Goal: Task Accomplishment & Management: Complete application form

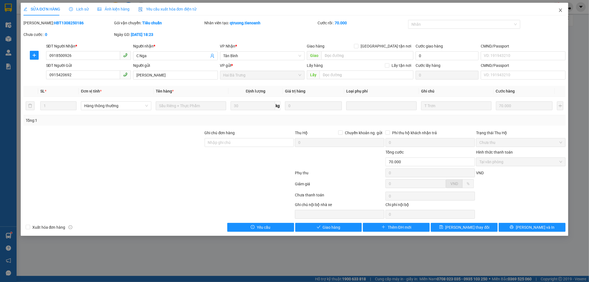
click at [563, 8] on span "Close" at bounding box center [560, 10] width 15 height 15
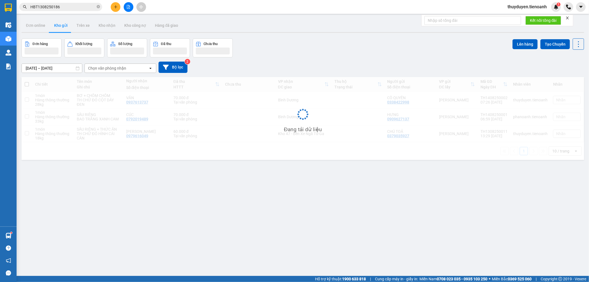
click at [562, 9] on div "thuyduyen.tienoanh 1" at bounding box center [546, 7] width 86 height 10
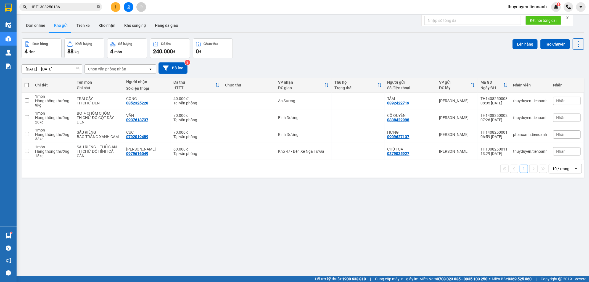
click at [98, 7] on icon "close-circle" at bounding box center [98, 6] width 3 height 3
paste input "0941498689"
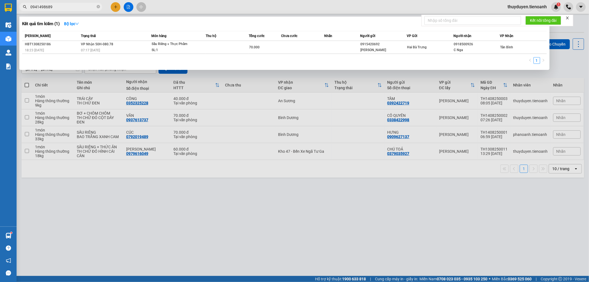
type input "0941498689"
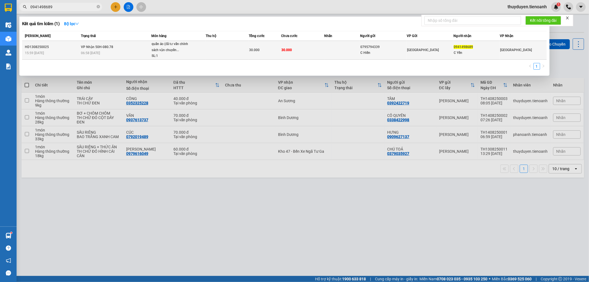
click at [318, 58] on td "30.000" at bounding box center [302, 50] width 43 height 19
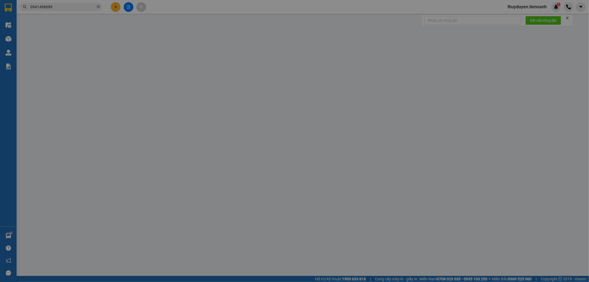
type input "0941498689"
type input "C Yến"
type input "0795794339"
type input "C Hiền"
type input "30.000"
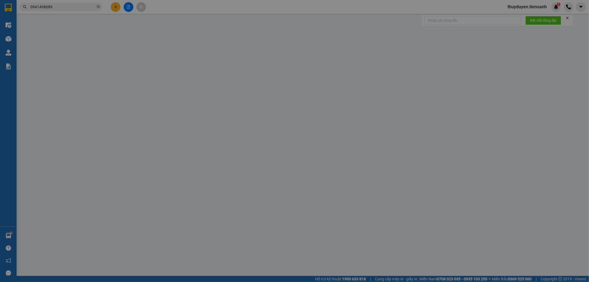
type input "30.000"
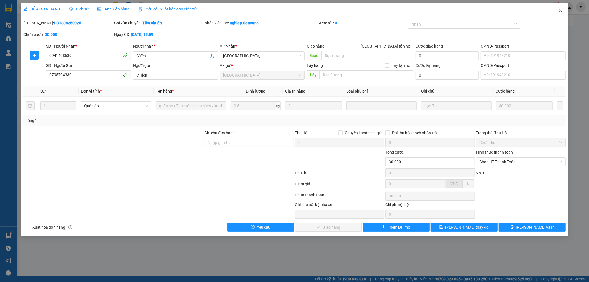
click at [559, 9] on icon "close" at bounding box center [560, 10] width 4 height 4
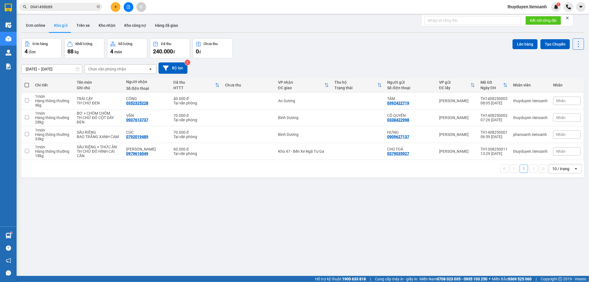
drag, startPoint x: 72, startPoint y: 7, endPoint x: 3, endPoint y: -4, distance: 69.7
click at [3, 0] on html "Kết quả tìm kiếm ( 1 ) Bộ lọc Mã ĐH Trạng thái Món hàng Thu hộ Tổng cước Chưa c…" at bounding box center [294, 141] width 589 height 282
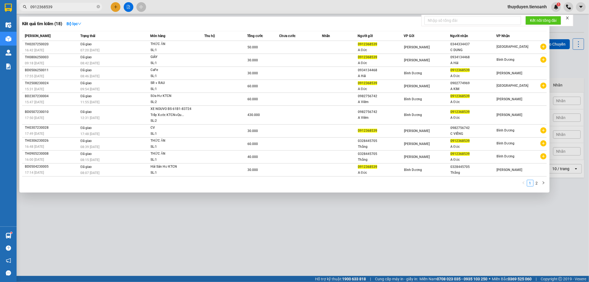
type input "0912368539"
click at [99, 6] on icon "close-circle" at bounding box center [98, 6] width 3 height 3
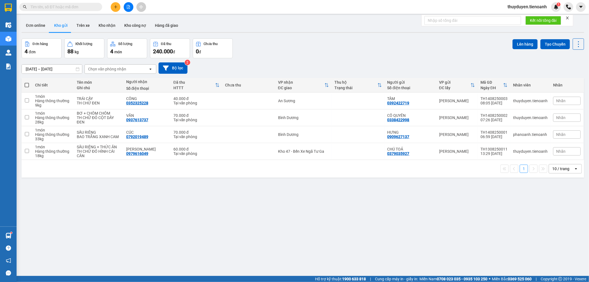
click at [77, 6] on input "text" at bounding box center [62, 7] width 65 height 6
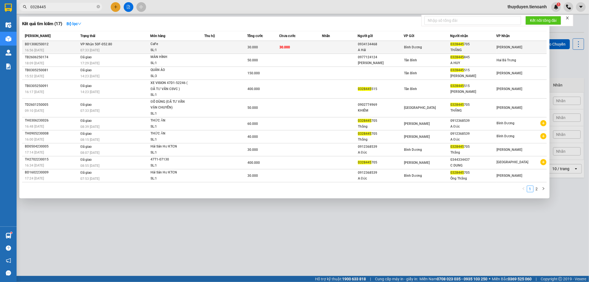
type input "0328445"
click at [308, 44] on td "30.000" at bounding box center [300, 47] width 43 height 13
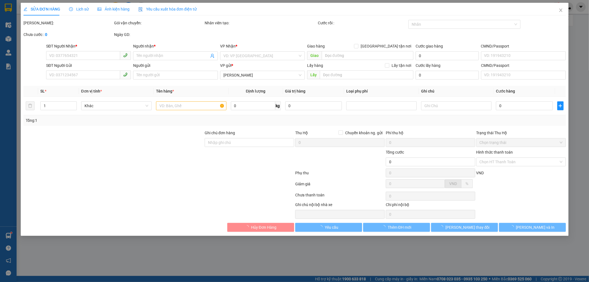
type input "0328445705"
type input "THẮNG"
type input "042058009439"
type input "0934134468"
type input "A Hải"
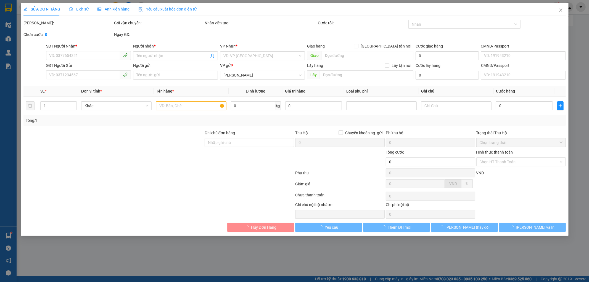
type input "30.000"
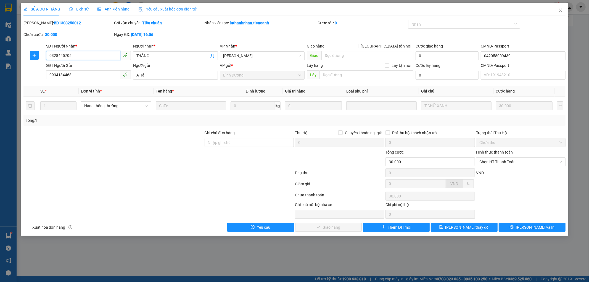
drag, startPoint x: 73, startPoint y: 59, endPoint x: 0, endPoint y: 62, distance: 73.3
click at [0, 62] on div "SỬA ĐƠN HÀNG Lịch sử Ảnh kiện hàng Yêu cầu xuất hóa đơn điện tử Total Paid Fee …" at bounding box center [294, 141] width 589 height 282
drag, startPoint x: 50, startPoint y: 76, endPoint x: 30, endPoint y: 77, distance: 19.9
click at [30, 77] on div "SĐT Người Gửi 0934134468 0934134468 Người gửi A Hải VP gửi * Bình Dương Lấy hàn…" at bounding box center [295, 71] width 544 height 19
click at [515, 165] on span "Chọn HT Thanh Toán" at bounding box center [520, 162] width 83 height 8
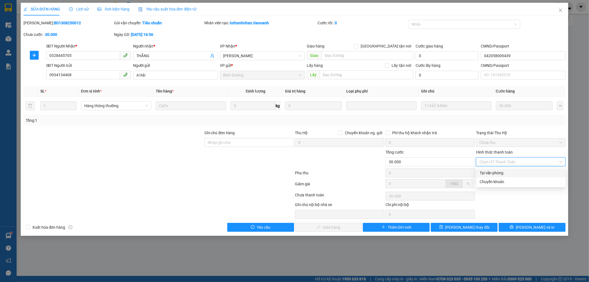
click at [511, 173] on div "Tại văn phòng" at bounding box center [521, 173] width 83 height 6
type input "0"
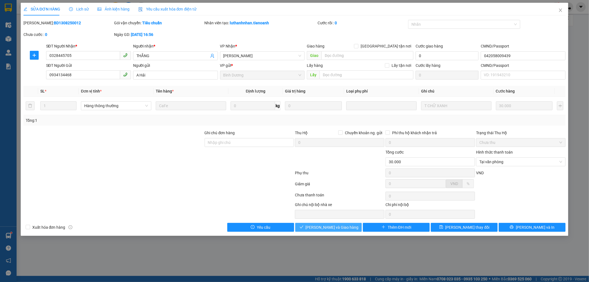
click at [355, 227] on button "[PERSON_NAME] và Giao hàng" at bounding box center [328, 227] width 67 height 9
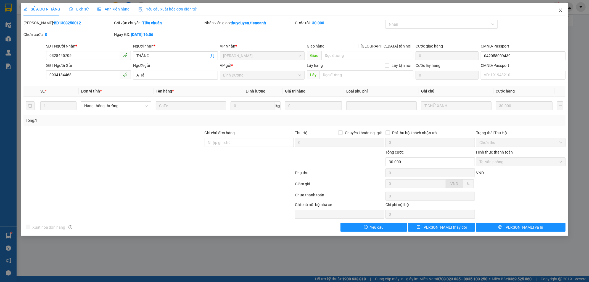
click at [559, 12] on icon "close" at bounding box center [560, 10] width 4 height 4
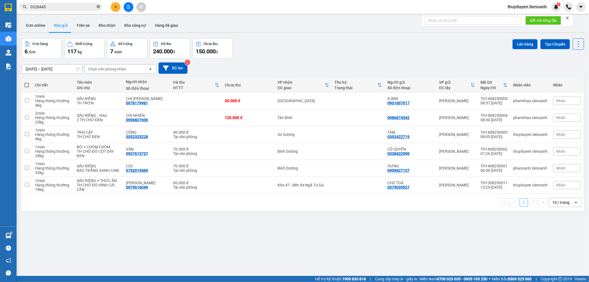
click at [97, 8] on icon "close-circle" at bounding box center [98, 6] width 3 height 3
paste input "0328871198"
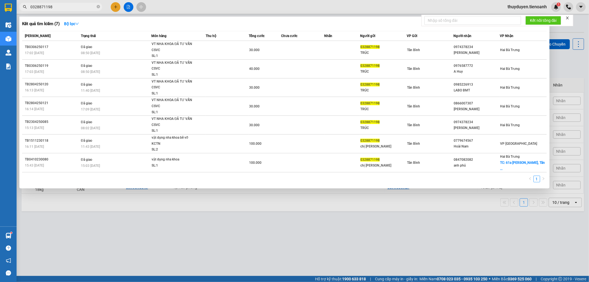
type input "0328871198"
click at [98, 7] on icon "close-circle" at bounding box center [98, 6] width 3 height 3
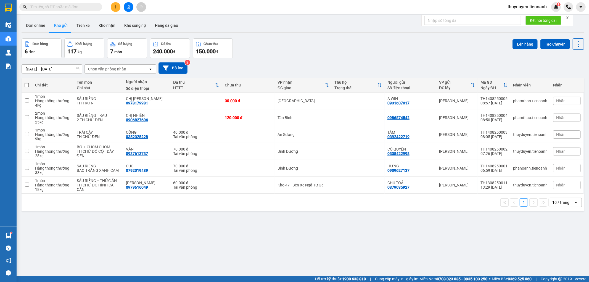
paste input "0388061354"
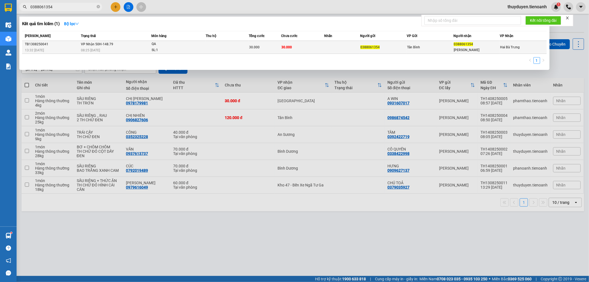
click at [183, 46] on div "QA" at bounding box center [172, 44] width 41 height 6
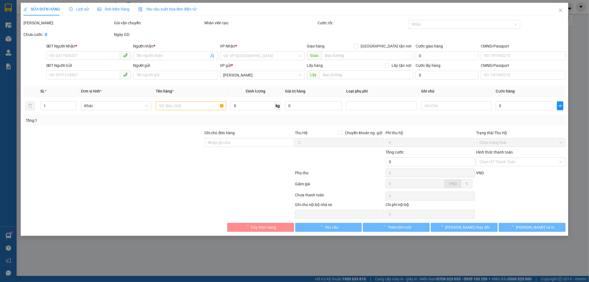
click at [76, 7] on span "Lịch sử" at bounding box center [79, 9] width 20 height 4
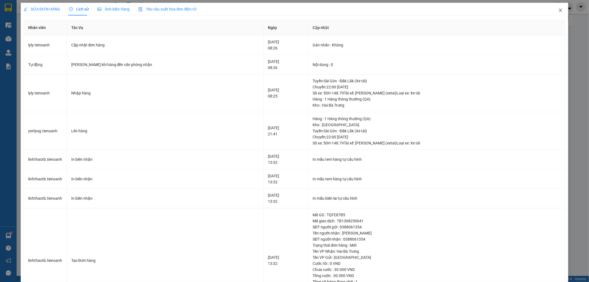
click at [558, 9] on icon "close" at bounding box center [560, 10] width 4 height 4
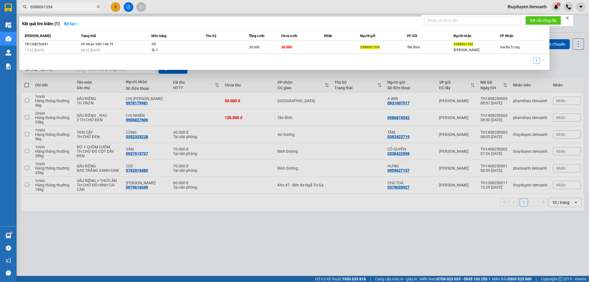
drag, startPoint x: 69, startPoint y: 7, endPoint x: 0, endPoint y: 20, distance: 70.3
click at [0, 20] on section "Kết quả tìm kiếm ( 1 ) Bộ lọc Mã ĐH Trạng thái Món hàng Thu hộ Tổng cước Chưa c…" at bounding box center [294, 141] width 589 height 282
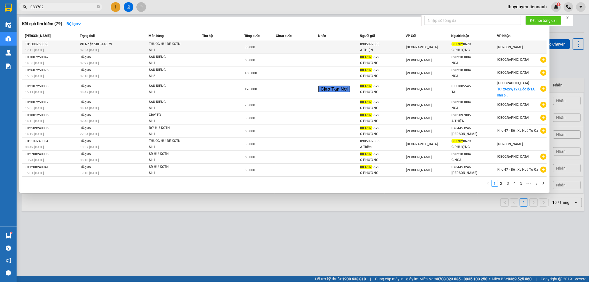
type input "083702"
click at [185, 47] on div "THUỐC HƯ BỂ KCTN" at bounding box center [169, 44] width 41 height 6
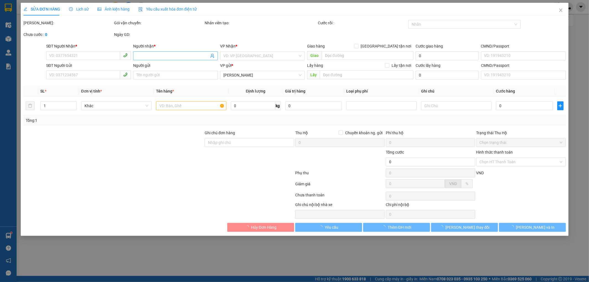
type input "0837028679"
type input "C PHƯỢNG"
type input "0905097085"
type input "A THIỆN"
type input "30.000"
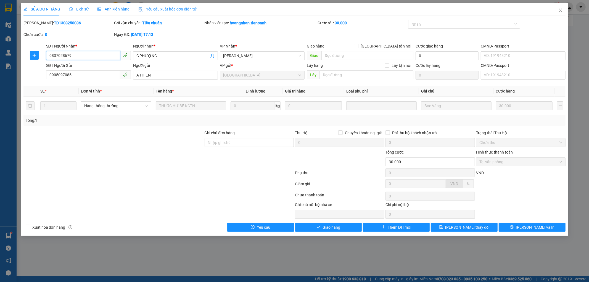
click at [0, 56] on div "SỬA ĐƠN HÀNG Lịch sử Ảnh kiện hàng Yêu cầu xuất hóa đơn điện tử Total Paid Fee …" at bounding box center [294, 141] width 589 height 282
click at [562, 8] on icon "close" at bounding box center [560, 10] width 4 height 4
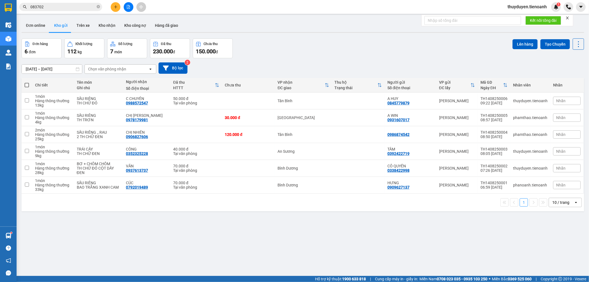
click at [114, 8] on icon "plus" at bounding box center [116, 7] width 4 height 4
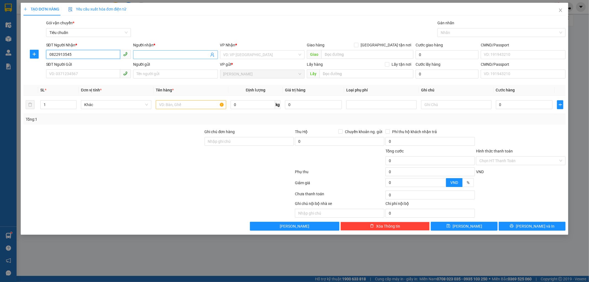
type input "0822913545"
click at [163, 54] on input "Người nhận *" at bounding box center [172, 55] width 73 height 6
type input "D"
type input "ĐOAN"
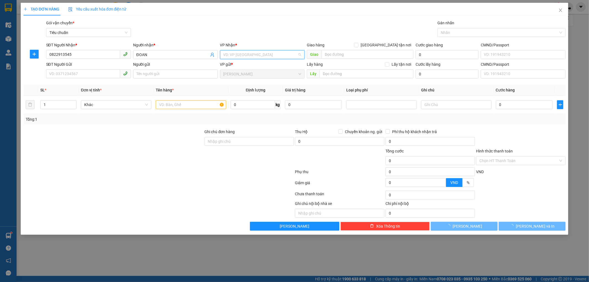
click at [240, 55] on input "search" at bounding box center [260, 55] width 74 height 8
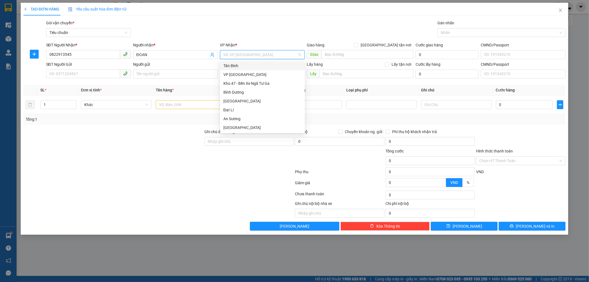
click at [240, 64] on div "Tân Bình" at bounding box center [262, 66] width 78 height 6
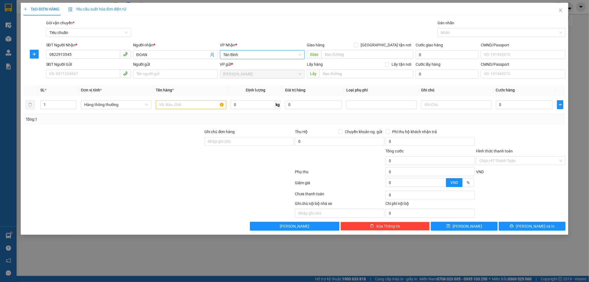
click at [239, 35] on div "Gói vận chuyển * Tiêu chuẩn Gán nhãn Nhãn" at bounding box center [306, 29] width 522 height 19
click at [43, 75] on div at bounding box center [34, 70] width 23 height 19
click at [54, 74] on input "SĐT Người Gửi" at bounding box center [83, 73] width 74 height 9
type input "0935915151"
drag, startPoint x: 63, startPoint y: 83, endPoint x: 136, endPoint y: 75, distance: 74.3
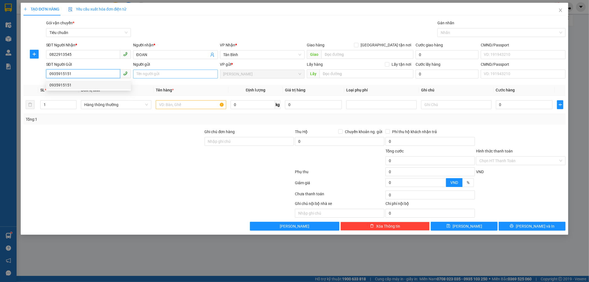
click at [64, 83] on div "0935915151" at bounding box center [88, 85] width 78 height 6
type input "70.000"
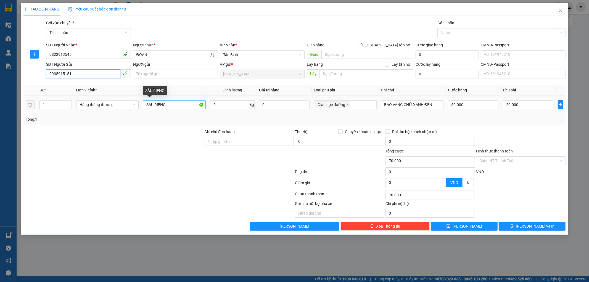
type input "0935915151"
drag, startPoint x: 178, startPoint y: 103, endPoint x: 50, endPoint y: 104, distance: 127.6
click at [51, 104] on tr "1 Hàng thông thường SẦU RIÊNG 0 kg 0 Giao dọc đường BAO VÀNG CHỮ XANH ĐEN 50.00…" at bounding box center [294, 105] width 542 height 19
type input "XE VISION"
click at [348, 104] on icon "close" at bounding box center [347, 104] width 3 height 3
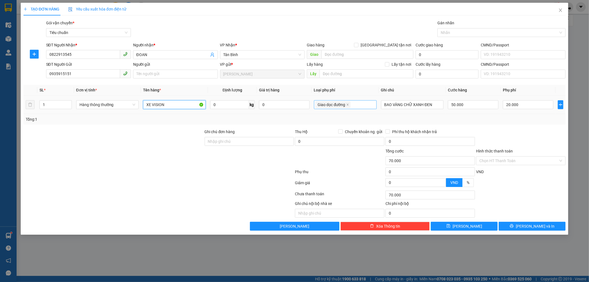
type input "50.000"
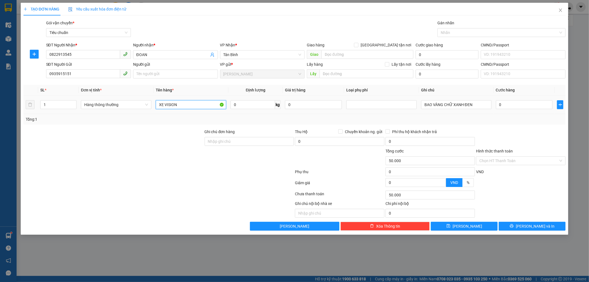
type input "0"
type input "XE VISION + CHÌA KHÓA + CÀ VẸT"
drag, startPoint x: 477, startPoint y: 106, endPoint x: 176, endPoint y: 101, distance: 301.1
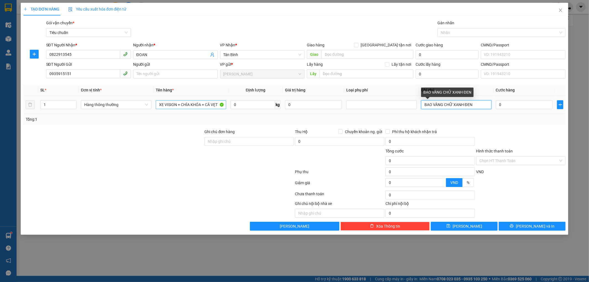
click at [197, 99] on tr "1 Hàng thông thường XE VISION + CHÌA KHÓA + CÀ VẸT 0 kg 0 BAO VÀNG CHỮ XANH ĐEN…" at bounding box center [294, 105] width 542 height 19
type input "XE VISION MÀU TRẮNG ( BSX : 47AF-036.20)"
click at [515, 103] on input "0" at bounding box center [524, 104] width 57 height 9
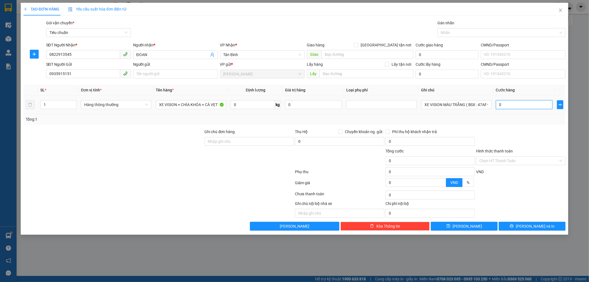
type input "4"
type input "40"
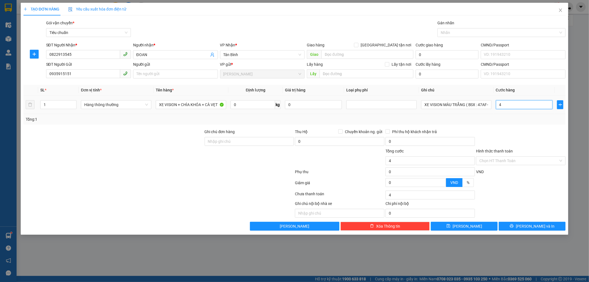
type input "40"
type input "400"
type input "400.000"
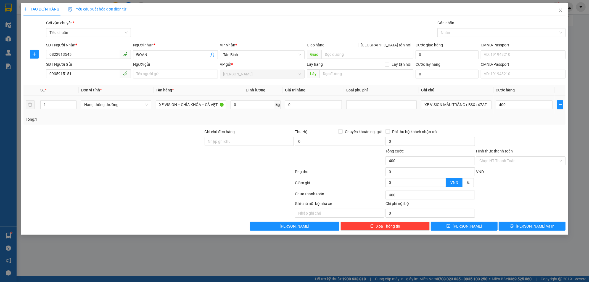
type input "400.000"
click at [514, 120] on div "Tổng: 1" at bounding box center [295, 119] width 538 height 6
drag, startPoint x: 193, startPoint y: 109, endPoint x: 217, endPoint y: 109, distance: 24.6
click at [217, 109] on input "XE VISION + CHÌA KHÓA + CÀ VẸT" at bounding box center [191, 104] width 70 height 9
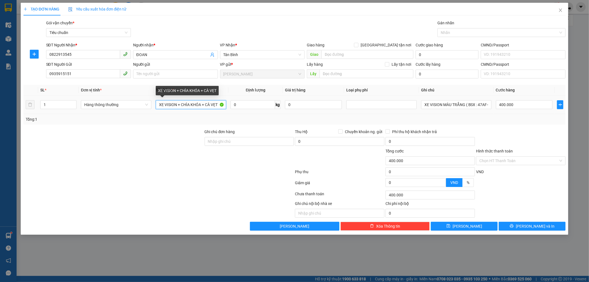
click at [219, 107] on input "XE VISION + CHÌA KHÓA + CÀ VẸT" at bounding box center [191, 104] width 70 height 9
type input "XE VISION + CHÌA KHÓA + CÀ VẸT ĐÃ TƯ VẤN CSVC"
click at [515, 160] on input "Hình thức thanh toán" at bounding box center [518, 161] width 79 height 8
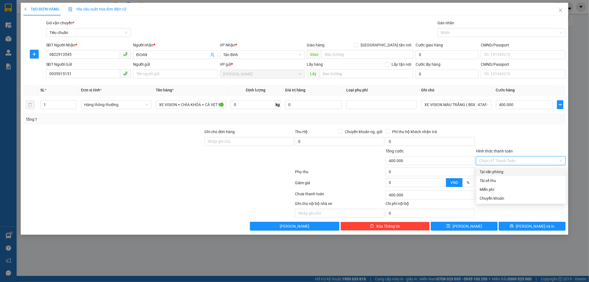
click at [502, 170] on div "Tại văn phòng" at bounding box center [521, 172] width 83 height 6
type input "0"
click at [526, 222] on button "[PERSON_NAME] và In" at bounding box center [532, 226] width 67 height 9
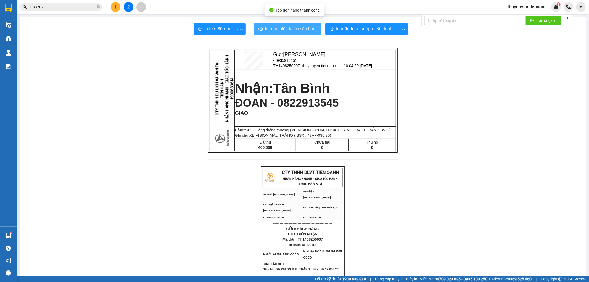
drag, startPoint x: 288, startPoint y: 31, endPoint x: 289, endPoint y: 24, distance: 7.0
click at [288, 31] on span "In mẫu biên lai tự cấu hình" at bounding box center [291, 28] width 52 height 7
click at [97, 6] on icon "close-circle" at bounding box center [98, 6] width 3 height 3
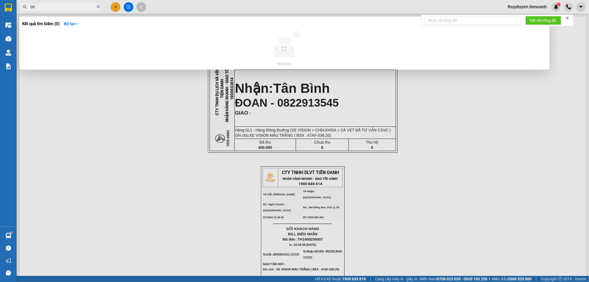
type input "0"
type input "+"
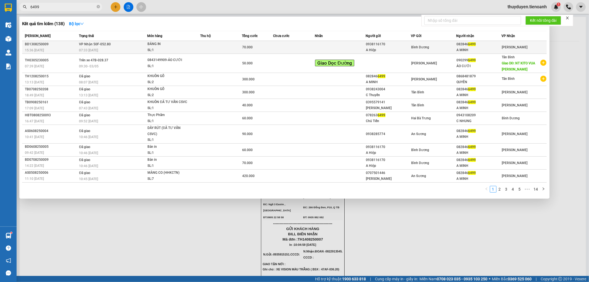
type input "6499"
click at [438, 46] on div "Bình Dương" at bounding box center [433, 47] width 45 height 6
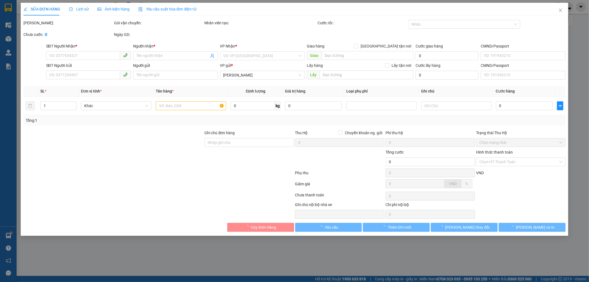
type input "0828466499"
type input "A MINH"
type input "0938116170"
type input "A Hiệp"
type input "70.000"
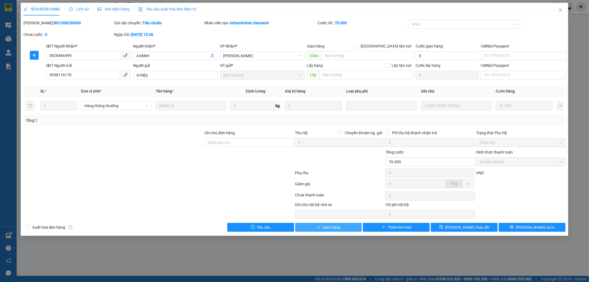
click at [352, 227] on button "Giao hàng" at bounding box center [328, 227] width 67 height 9
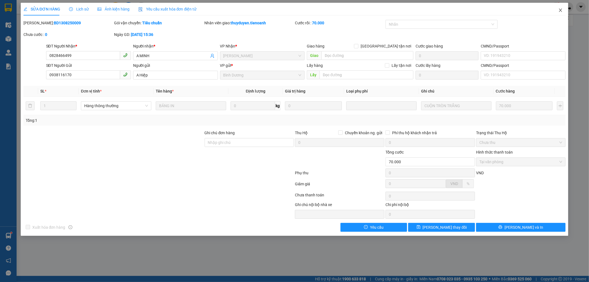
drag, startPoint x: 562, startPoint y: 11, endPoint x: 549, endPoint y: 1, distance: 16.8
click at [561, 11] on icon "close" at bounding box center [560, 10] width 4 height 4
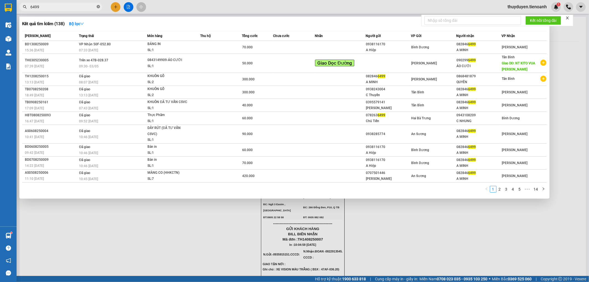
click at [98, 6] on span "6499" at bounding box center [60, 7] width 83 height 8
click at [98, 6] on icon "close-circle" at bounding box center [98, 6] width 3 height 3
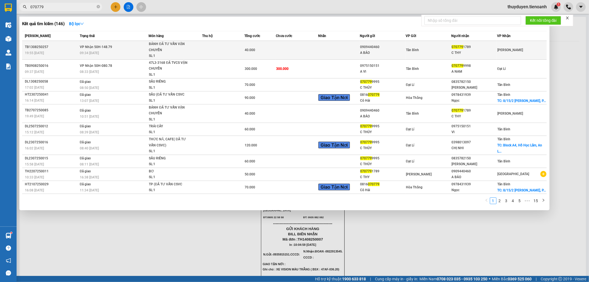
type input "070779"
click at [273, 49] on div "40.000" at bounding box center [260, 50] width 31 height 6
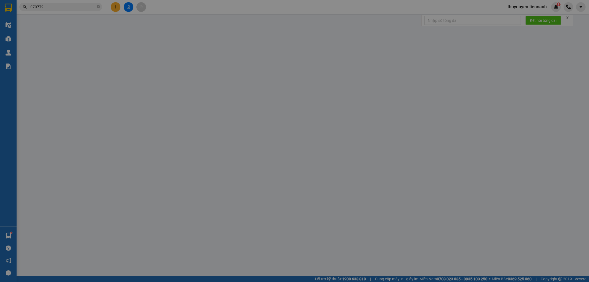
type input "0707791789"
type input "C THY"
type input "0909440460"
type input "A BẢO"
type input "40.000"
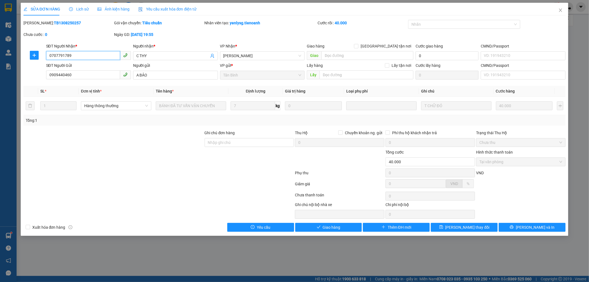
drag, startPoint x: 70, startPoint y: 55, endPoint x: 24, endPoint y: 62, distance: 47.2
click at [24, 62] on div "SĐT Người Nhận * 0707791789 0707791789 Người nhận * C THY VP Nhận * Cư Kuin Gia…" at bounding box center [295, 52] width 544 height 19
drag, startPoint x: 336, startPoint y: 226, endPoint x: 333, endPoint y: 223, distance: 4.6
click at [336, 226] on span "Giao hàng" at bounding box center [332, 227] width 18 height 6
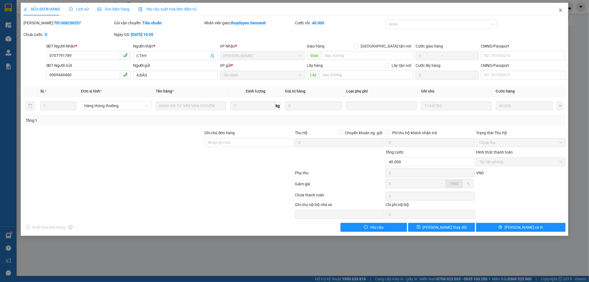
drag, startPoint x: 561, startPoint y: 9, endPoint x: 557, endPoint y: 1, distance: 8.8
click at [561, 7] on span "Close" at bounding box center [560, 10] width 15 height 15
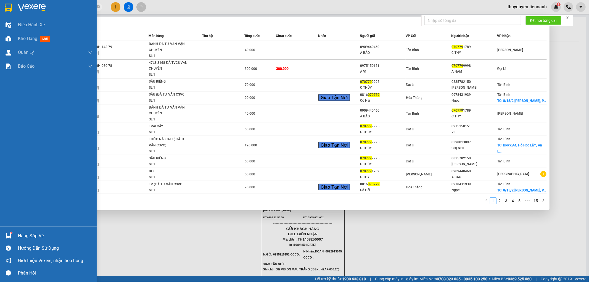
drag, startPoint x: 64, startPoint y: 7, endPoint x: 0, endPoint y: 8, distance: 64.4
click at [0, 10] on section "Kết quả tìm kiếm ( 146 ) Bộ lọc Mã ĐH Trạng thái Món hàng Thu hộ Tổng cước Chưa…" at bounding box center [294, 141] width 589 height 282
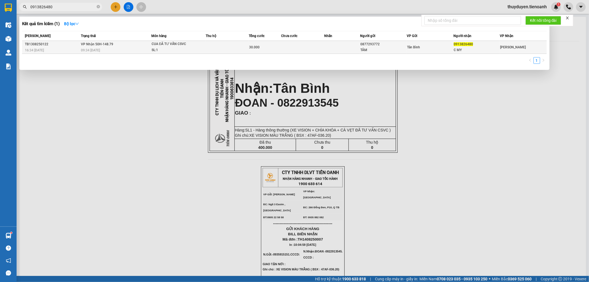
type input "0913826480"
click at [272, 48] on div "30.000" at bounding box center [265, 47] width 32 height 6
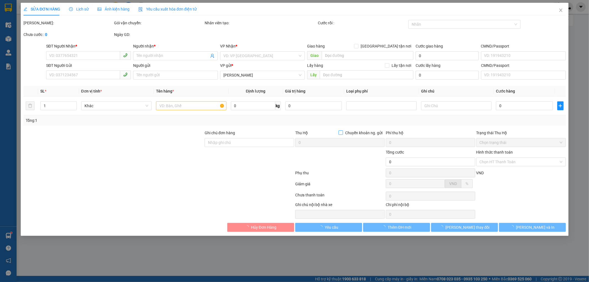
type input "0913826480"
type input "C MY"
type input "0877293772"
type input "TÂM"
type input "30.000"
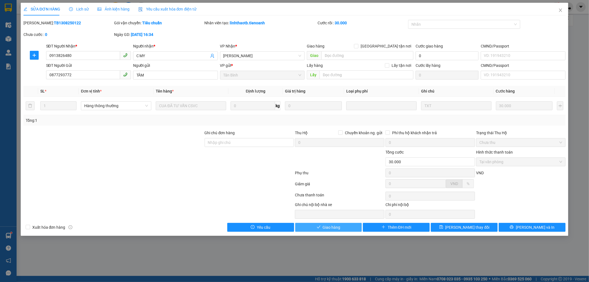
click at [346, 228] on button "Giao hàng" at bounding box center [328, 227] width 67 height 9
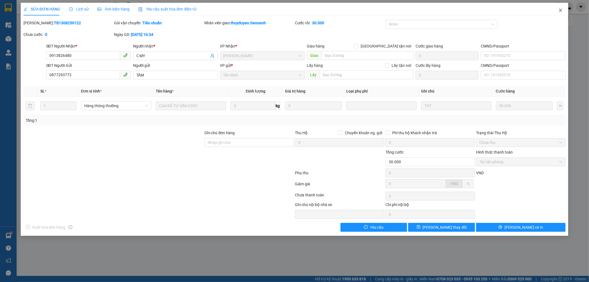
drag, startPoint x: 562, startPoint y: 9, endPoint x: 528, endPoint y: 4, distance: 34.3
click at [561, 9] on icon "close" at bounding box center [560, 10] width 4 height 4
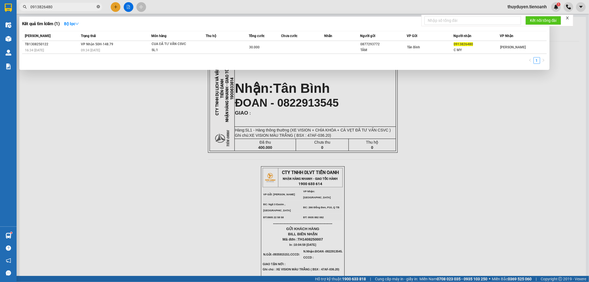
click at [97, 7] on icon "close-circle" at bounding box center [98, 6] width 3 height 3
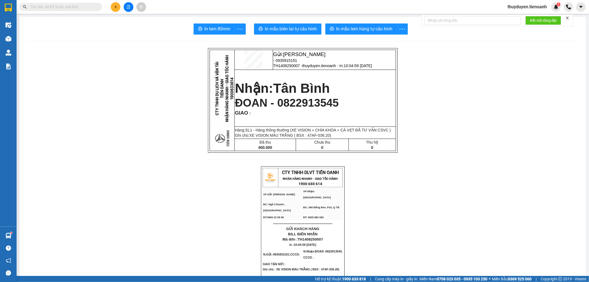
paste input "0377177981"
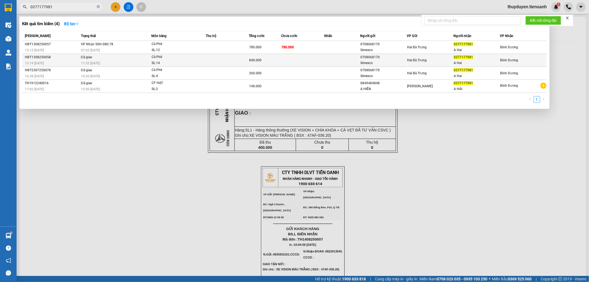
type input "0377177981"
click at [291, 65] on td at bounding box center [302, 60] width 43 height 13
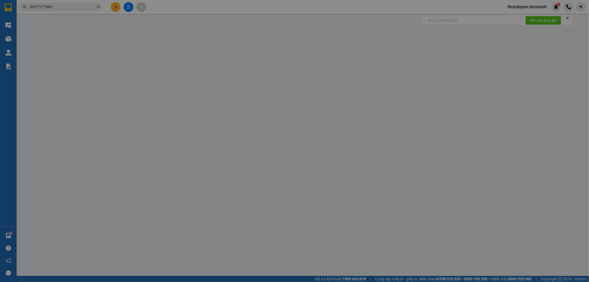
type input "0377177981"
type input "A Hai"
type input "0708068170"
type input "Simexco"
type input "840.000"
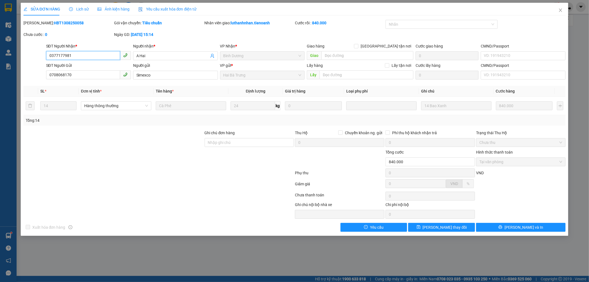
drag, startPoint x: 10, startPoint y: 57, endPoint x: 0, endPoint y: 64, distance: 12.6
click at [0, 64] on div "SỬA ĐƠN HÀNG Lịch sử Ảnh kiện hàng Yêu cầu xuất hóa đơn điện tử Total Paid Fee …" at bounding box center [294, 141] width 589 height 282
click at [114, 54] on div "SĐT Người Nhận * 0377177981 Người nhận * A Hai A Hai VP Nhận * Bình Dương Giao …" at bounding box center [306, 52] width 522 height 19
drag, startPoint x: 57, startPoint y: 17, endPoint x: 39, endPoint y: 21, distance: 19.2
click at [39, 21] on div "Mã ĐH: HBT1308250058" at bounding box center [67, 23] width 89 height 6
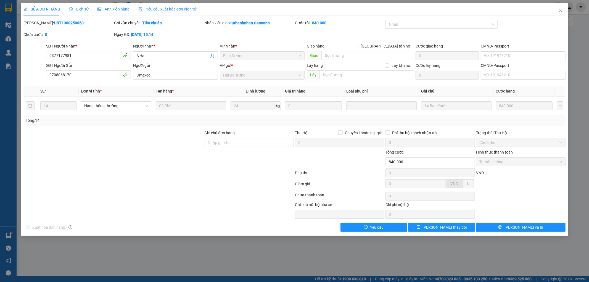
copy b "HBT1308250058"
drag, startPoint x: 75, startPoint y: 24, endPoint x: 37, endPoint y: 24, distance: 37.8
click at [37, 24] on div "Mã ĐH: HBT1308250058" at bounding box center [67, 23] width 89 height 6
copy b "HBT1308250058"
drag, startPoint x: 559, startPoint y: 9, endPoint x: 553, endPoint y: 1, distance: 10.3
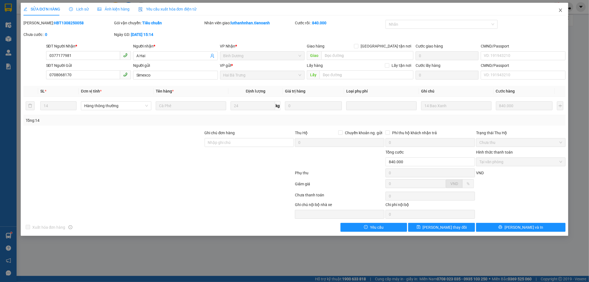
click at [557, 6] on span "Close" at bounding box center [560, 10] width 15 height 15
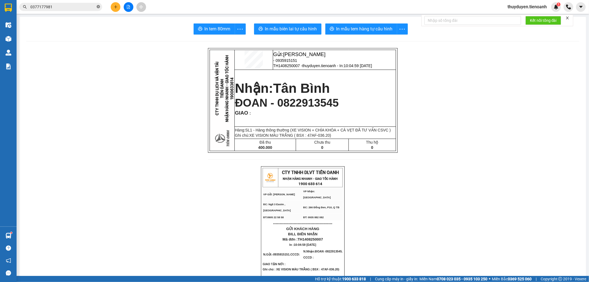
click at [98, 6] on icon "close-circle" at bounding box center [98, 6] width 3 height 3
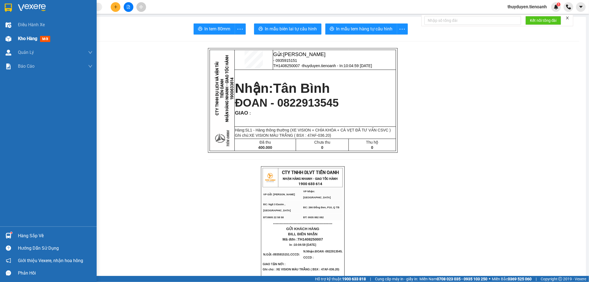
click at [29, 36] on span "Kho hàng" at bounding box center [27, 38] width 19 height 5
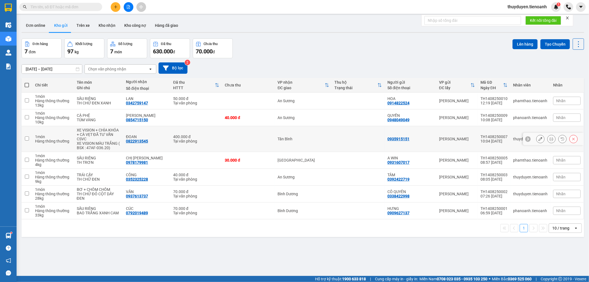
click at [262, 132] on td at bounding box center [248, 139] width 53 height 26
checkbox input "true"
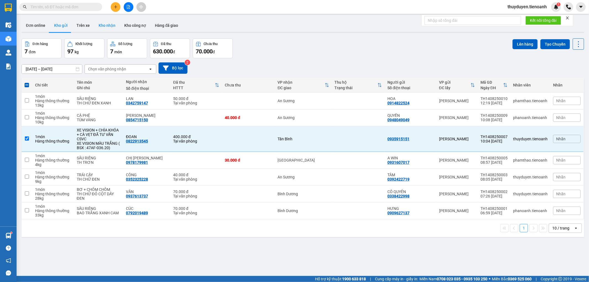
click at [100, 27] on button "Kho nhận" at bounding box center [107, 25] width 26 height 13
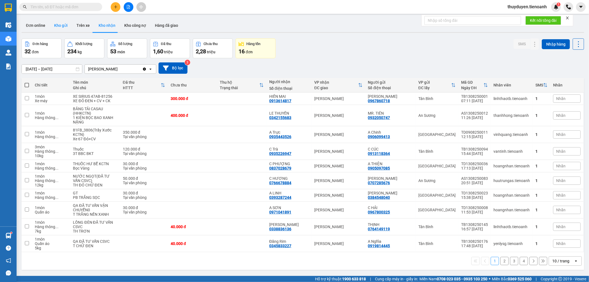
click at [57, 28] on button "Kho gửi" at bounding box center [61, 25] width 22 height 13
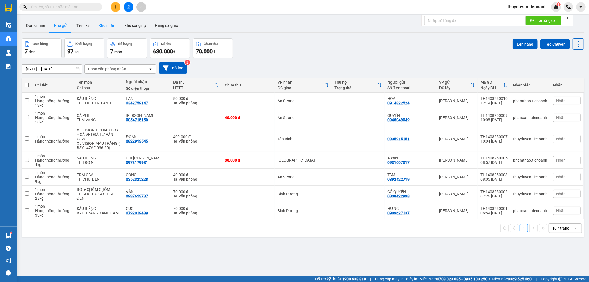
click at [103, 22] on button "Kho nhận" at bounding box center [107, 25] width 26 height 13
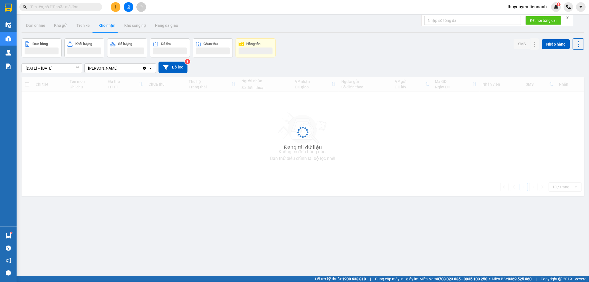
click at [89, 6] on input "text" at bounding box center [62, 7] width 65 height 6
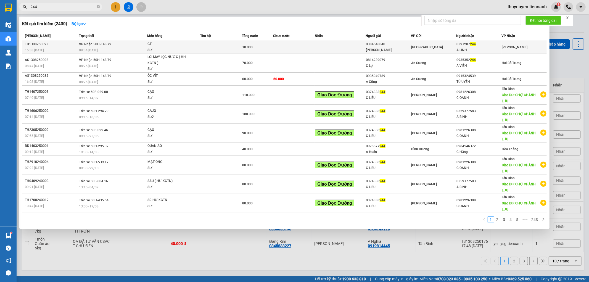
type input "244"
click at [398, 50] on div "[PERSON_NAME]" at bounding box center [388, 50] width 45 height 6
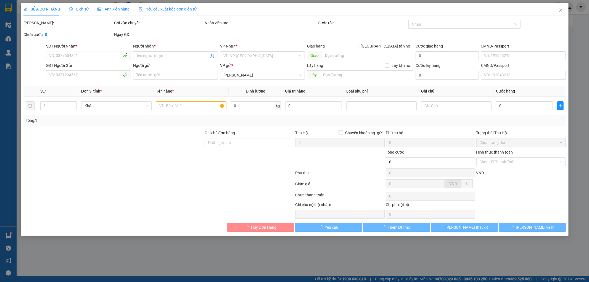
type input "0393287244"
type input "A LINH"
type input "0384548040"
type input "[PERSON_NAME]"
type input "30.000"
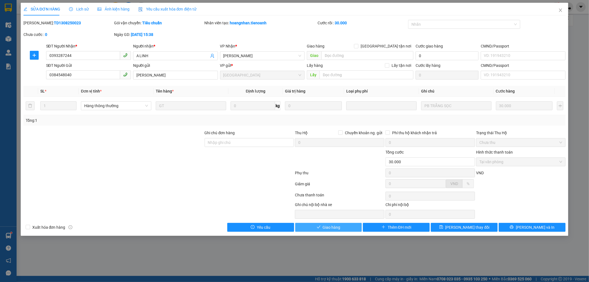
click at [340, 228] on span "Giao hàng" at bounding box center [332, 227] width 18 height 6
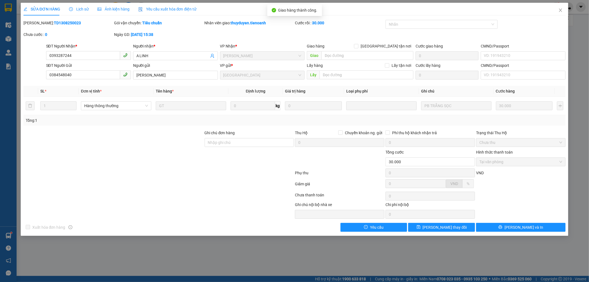
click at [492, 50] on div "CMND/Passport" at bounding box center [523, 47] width 85 height 8
click at [561, 11] on icon "close" at bounding box center [560, 10] width 3 height 3
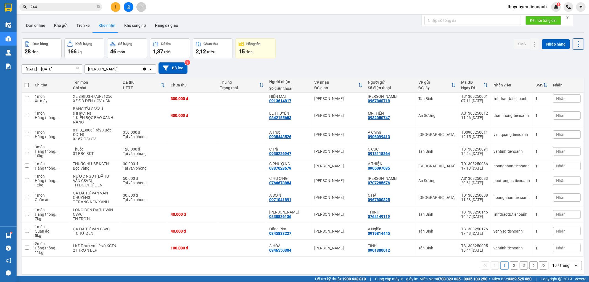
click at [562, 268] on div "10 / trang" at bounding box center [560, 266] width 17 height 6
click at [565, 255] on span "100 / trang" at bounding box center [559, 254] width 20 height 6
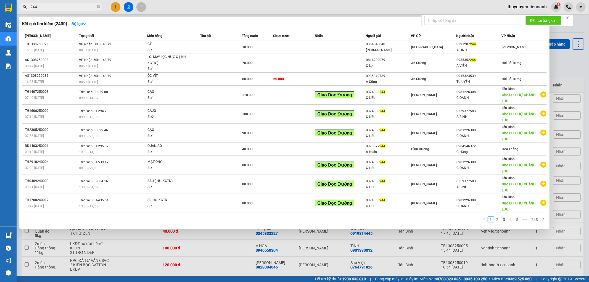
click at [73, 10] on span "244" at bounding box center [60, 7] width 83 height 8
click at [73, 9] on input "244" at bounding box center [62, 7] width 65 height 6
type input "2"
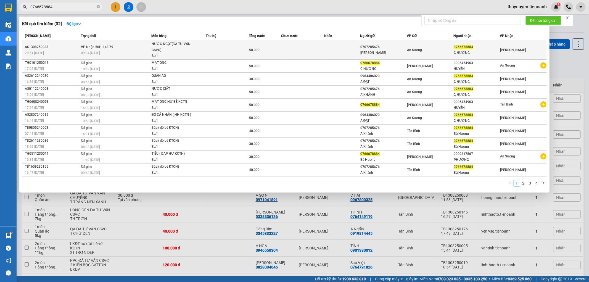
type input "0766678884"
click at [299, 55] on td at bounding box center [302, 50] width 43 height 19
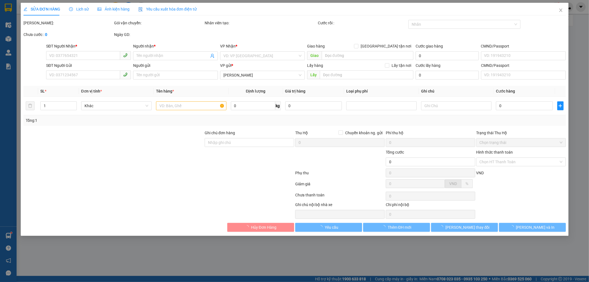
type input "0766678884"
type input "C HƯƠNG"
type input "0707285676"
type input "[PERSON_NAME]"
type input "50.000"
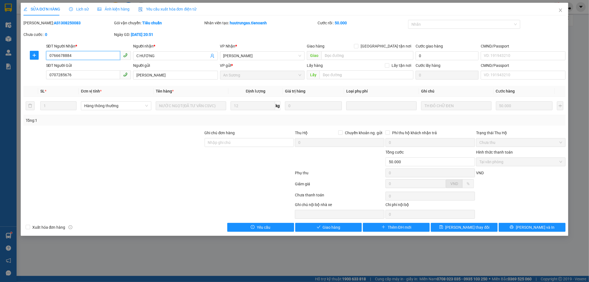
drag, startPoint x: 0, startPoint y: 59, endPoint x: 0, endPoint y: 56, distance: 3.0
click at [0, 56] on div "SỬA ĐƠN HÀNG Lịch sử Ảnh kiện hàng Yêu cầu xuất hóa đơn điện tử Total Paid Fee …" at bounding box center [294, 141] width 589 height 282
click at [562, 11] on icon "close" at bounding box center [560, 10] width 4 height 4
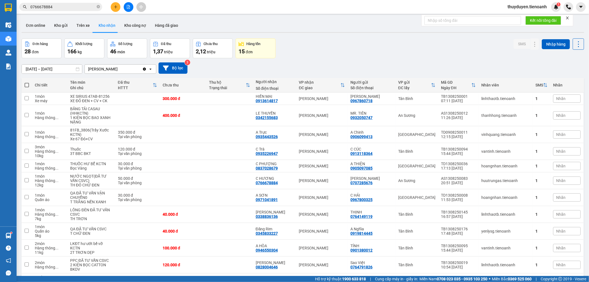
click at [91, 8] on input "0766678884" at bounding box center [62, 7] width 65 height 6
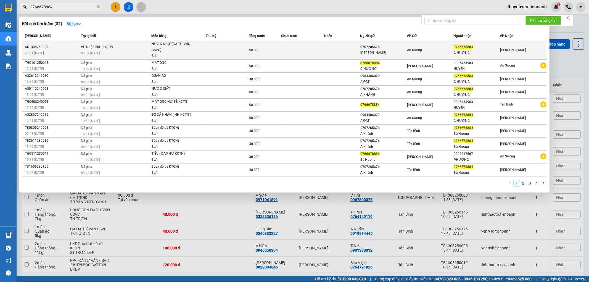
click at [224, 47] on td at bounding box center [227, 50] width 43 height 19
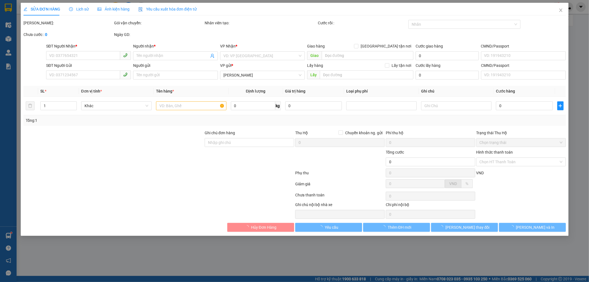
type input "0766678884"
type input "C HƯƠNG"
type input "0707285676"
type input "[PERSON_NAME]"
type input "50.000"
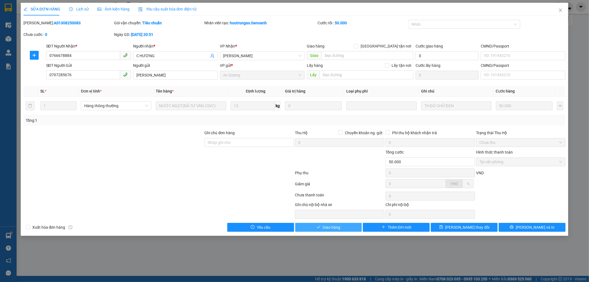
click at [332, 228] on span "Giao hàng" at bounding box center [332, 227] width 18 height 6
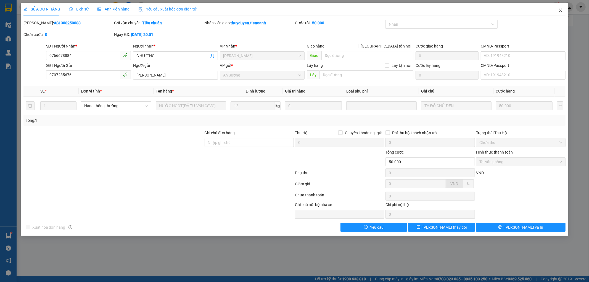
click at [562, 10] on icon "close" at bounding box center [560, 10] width 4 height 4
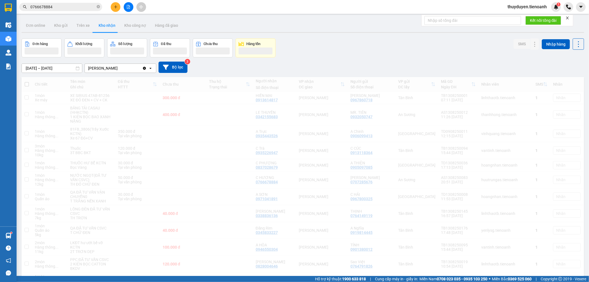
drag, startPoint x: 72, startPoint y: 7, endPoint x: 0, endPoint y: 0, distance: 72.7
click at [0, 0] on section "Kết quả tìm kiếm ( 32 ) Bộ lọc Mã ĐH Trạng thái Món hàng Thu hộ Tổng cước Chưa …" at bounding box center [294, 141] width 589 height 282
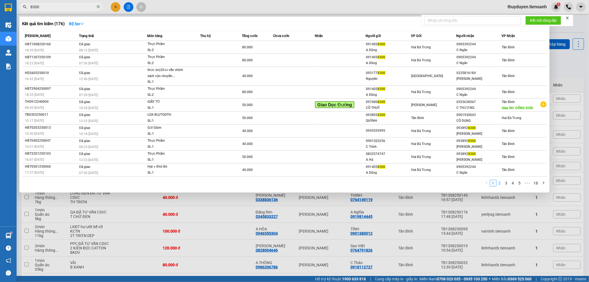
click at [501, 184] on link "2" at bounding box center [500, 183] width 6 height 6
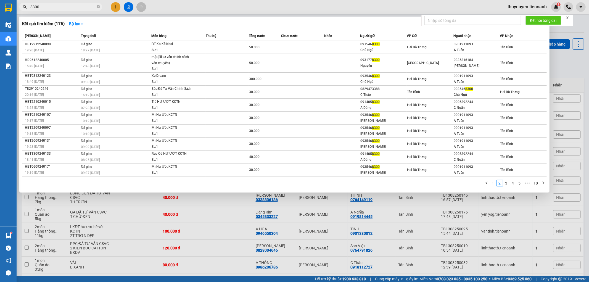
drag, startPoint x: 71, startPoint y: 7, endPoint x: 0, endPoint y: -1, distance: 71.5
click at [0, 0] on html "Kết quả tìm kiếm ( 176 ) Bộ lọc Mã ĐH Trạng thái Món hàng Thu hộ Tổng cước Chưa…" at bounding box center [294, 141] width 589 height 282
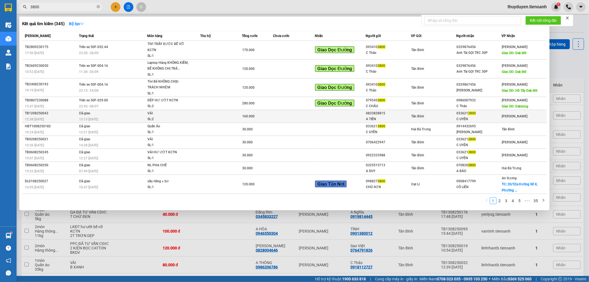
type input "3800"
click at [441, 118] on div "Tân Bình" at bounding box center [433, 116] width 45 height 6
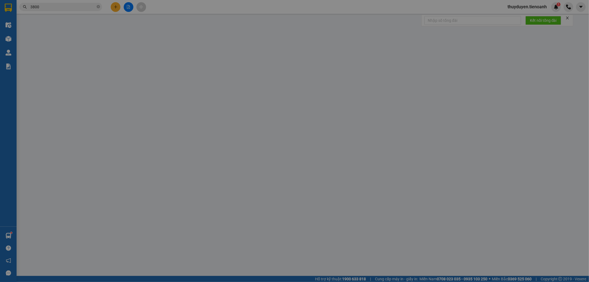
type input "0336213800"
type input "C UYÊN"
type input "0833828815"
type input "A TIẾN"
type input "160.000"
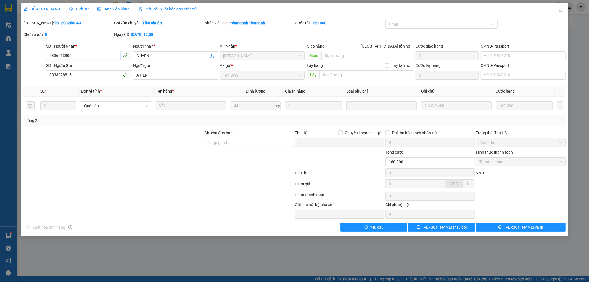
drag, startPoint x: 58, startPoint y: 54, endPoint x: 33, endPoint y: 57, distance: 24.9
click at [33, 57] on div "SĐT Người Nhận * 0336213800 0336213800 Người nhận * C UYÊN VP Nhận * Cư Kuin Gi…" at bounding box center [295, 52] width 544 height 19
click at [86, 11] on span "Lịch sử" at bounding box center [79, 9] width 20 height 4
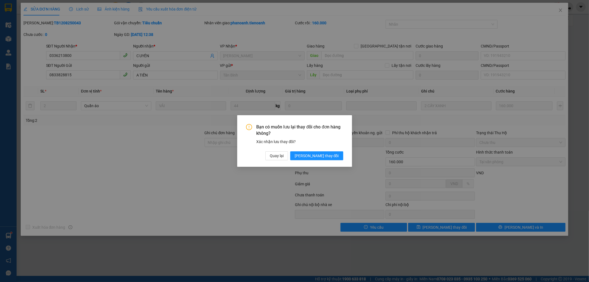
drag, startPoint x: 327, startPoint y: 157, endPoint x: 327, endPoint y: 136, distance: 21.3
click at [327, 157] on span "[PERSON_NAME] thay đổi" at bounding box center [317, 156] width 44 height 6
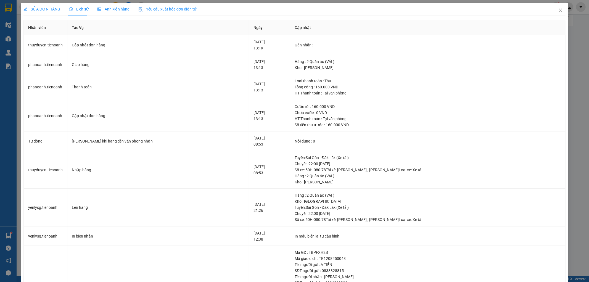
click at [37, 10] on span "SỬA ĐƠN HÀNG" at bounding box center [41, 9] width 37 height 4
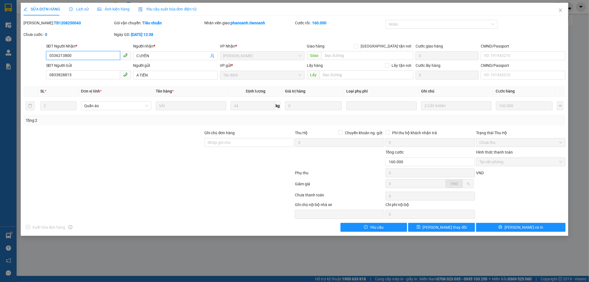
drag, startPoint x: 81, startPoint y: 56, endPoint x: 22, endPoint y: 56, distance: 58.6
click at [22, 56] on div "SỬA ĐƠN HÀNG Lịch sử Ảnh kiện hàng Yêu cầu xuất hóa đơn điện tử Total Paid Fee …" at bounding box center [295, 119] width 548 height 233
click at [560, 10] on icon "close" at bounding box center [560, 10] width 4 height 4
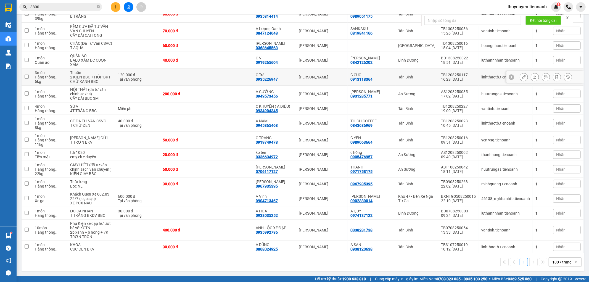
scroll to position [269, 0]
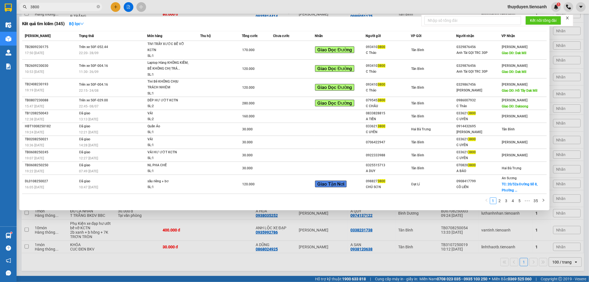
drag, startPoint x: 87, startPoint y: 8, endPoint x: 0, endPoint y: 0, distance: 87.3
click at [0, 0] on html "Kết quả tìm kiếm ( 345 ) Bộ lọc Mã ĐH Trạng thái Món hàng Thu hộ Tổng cước Chưa…" at bounding box center [294, 141] width 589 height 282
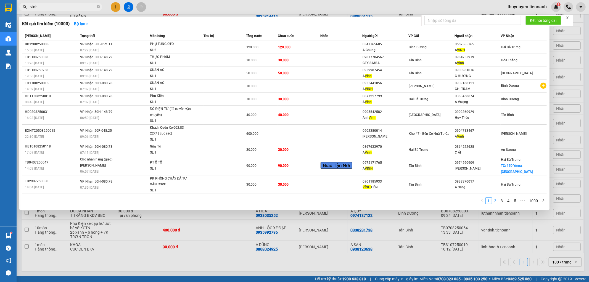
type input "vinh"
click at [495, 204] on link "2" at bounding box center [495, 201] width 6 height 6
click at [504, 202] on link "3" at bounding box center [502, 201] width 6 height 6
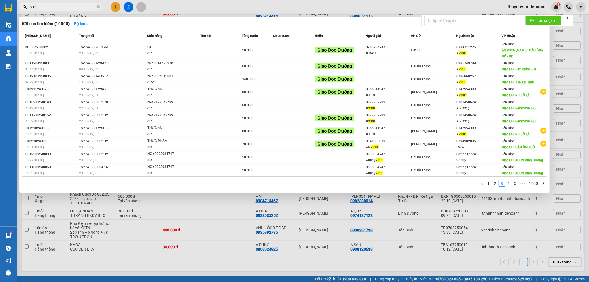
click at [510, 180] on link "4" at bounding box center [509, 183] width 6 height 6
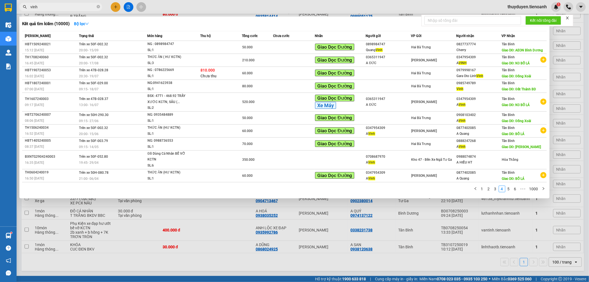
click at [584, 93] on div at bounding box center [294, 141] width 589 height 282
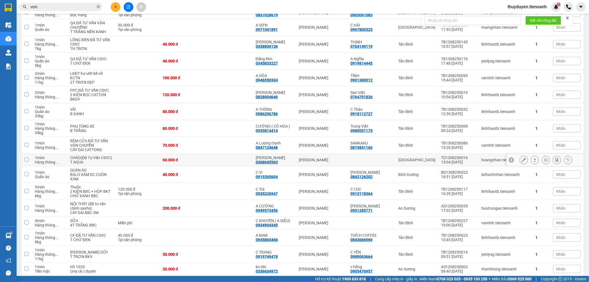
scroll to position [184, 0]
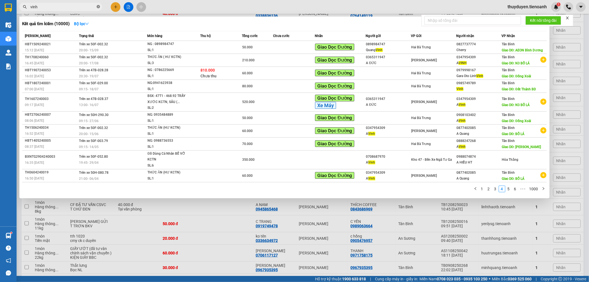
click at [98, 8] on icon "close-circle" at bounding box center [98, 6] width 3 height 3
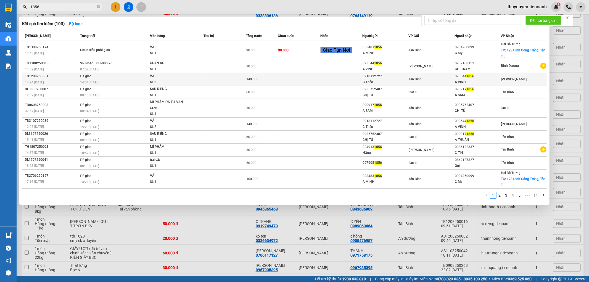
type input "1856"
click at [209, 80] on td at bounding box center [225, 79] width 43 height 13
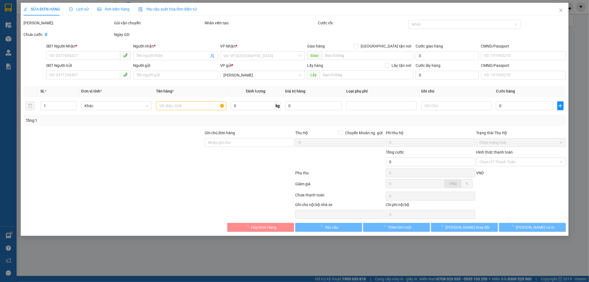
type input "0935441856"
type input "A VINH"
type input "0918112727"
type input "C Thảo"
type input "Có"
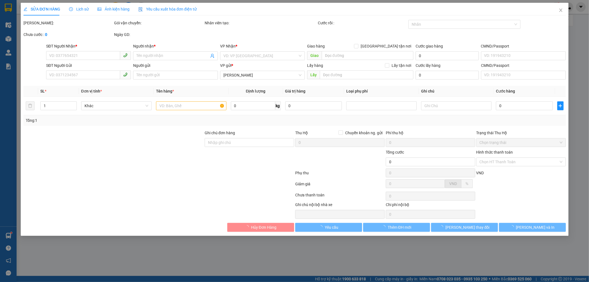
type input "140.000"
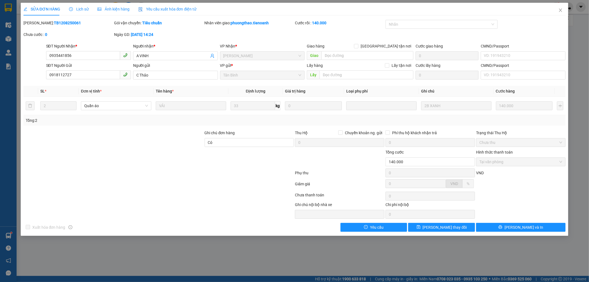
click at [80, 9] on span "Lịch sử" at bounding box center [79, 9] width 20 height 4
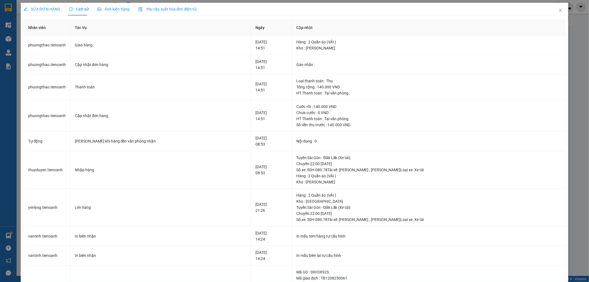
click at [53, 7] on span "SỬA ĐƠN HÀNG" at bounding box center [41, 9] width 37 height 4
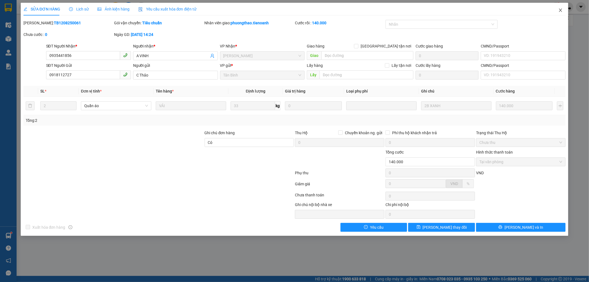
click at [562, 9] on icon "close" at bounding box center [560, 10] width 4 height 4
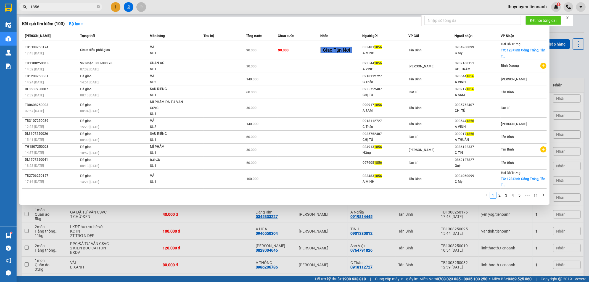
click at [62, 10] on span "1856" at bounding box center [60, 7] width 83 height 8
drag, startPoint x: 578, startPoint y: 80, endPoint x: 540, endPoint y: 49, distance: 49.7
click at [578, 79] on div at bounding box center [294, 141] width 589 height 282
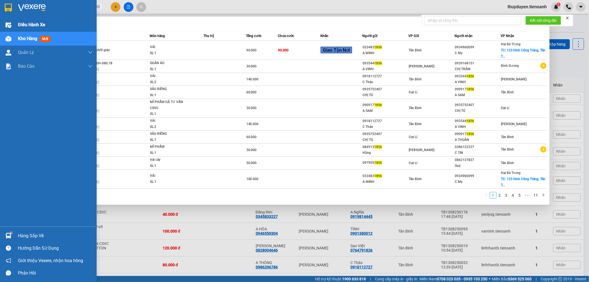
drag, startPoint x: 50, startPoint y: 4, endPoint x: 0, endPoint y: 23, distance: 53.8
click at [0, 23] on section "Kết quả tìm kiếm ( 103 ) Bộ lọc Mã ĐH Trạng thái Món hàng Thu hộ Tổng cước Chưa…" at bounding box center [294, 141] width 589 height 282
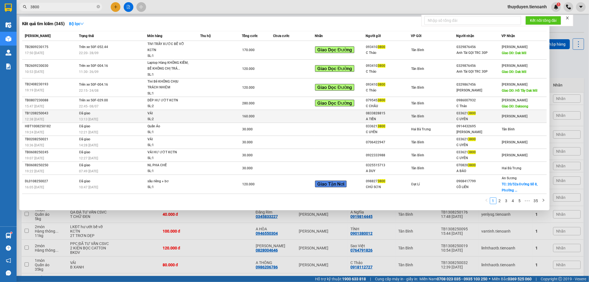
type input "3800"
click at [313, 117] on td at bounding box center [294, 116] width 42 height 13
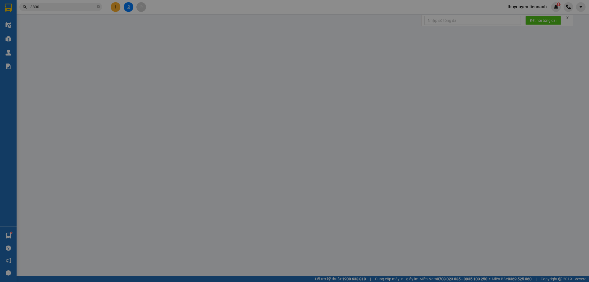
type input "0336213800"
type input "C UYÊN"
type input "0833828815"
type input "A TIẾN"
type input "160.000"
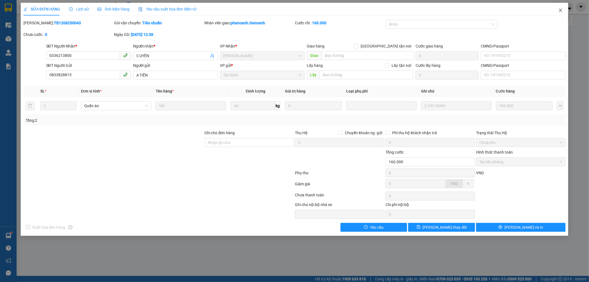
click at [562, 7] on span "Close" at bounding box center [560, 10] width 15 height 15
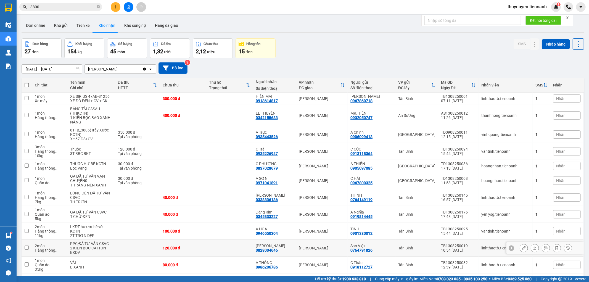
scroll to position [92, 0]
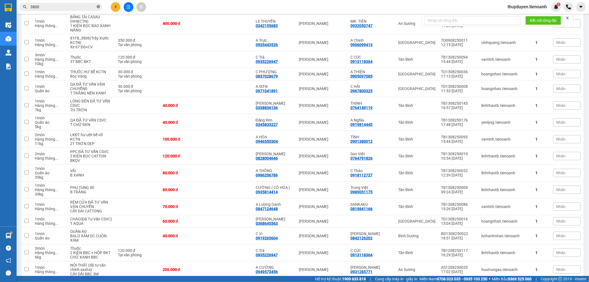
click at [97, 8] on icon "close-circle" at bounding box center [98, 6] width 3 height 3
click at [85, 5] on input "text" at bounding box center [62, 7] width 65 height 6
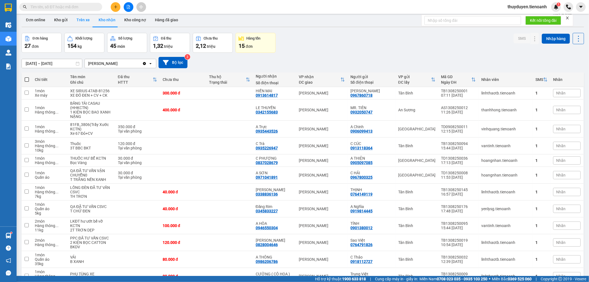
scroll to position [0, 0]
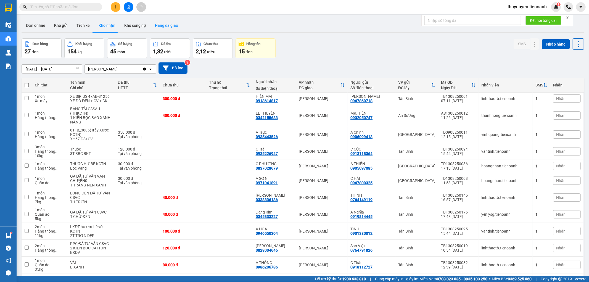
click at [162, 24] on button "Hàng đã giao" at bounding box center [167, 25] width 32 height 13
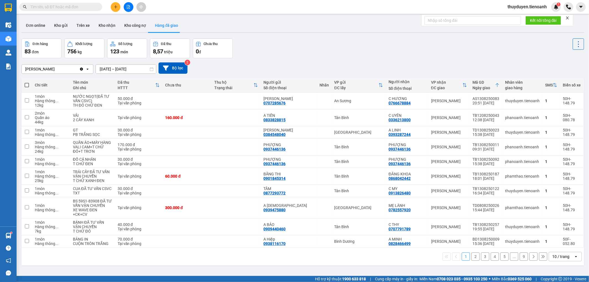
click at [54, 7] on input "text" at bounding box center [62, 7] width 65 height 6
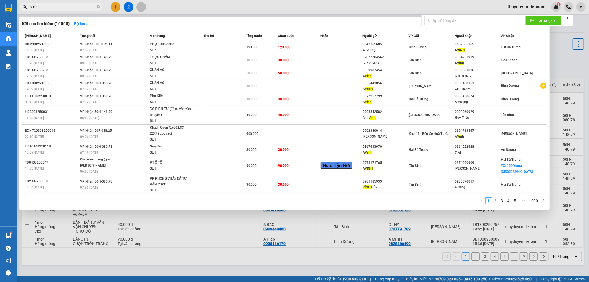
type input "vinh"
click at [497, 202] on link "2" at bounding box center [495, 201] width 6 height 6
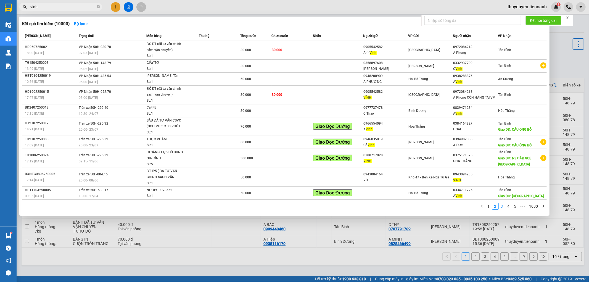
click at [503, 208] on link "3" at bounding box center [502, 206] width 6 height 6
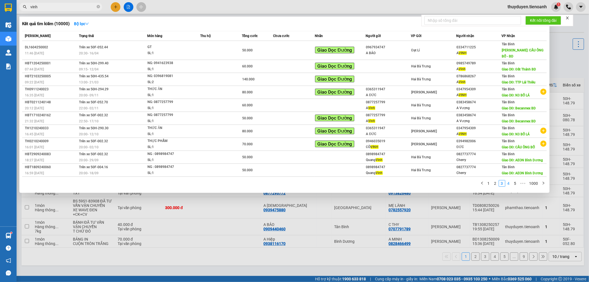
click at [510, 180] on link "4" at bounding box center [509, 183] width 6 height 6
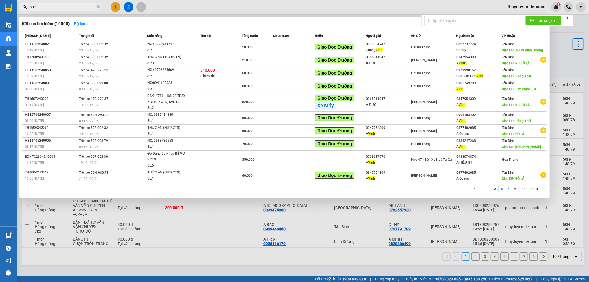
click at [509, 189] on link "5" at bounding box center [509, 189] width 6 height 6
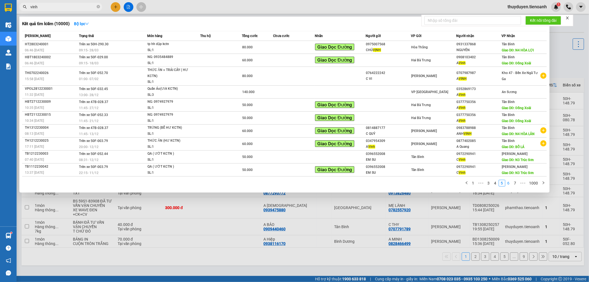
click at [509, 184] on link "6" at bounding box center [509, 183] width 6 height 6
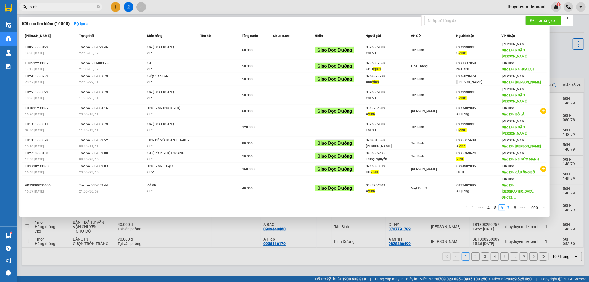
click at [509, 205] on link "7" at bounding box center [509, 208] width 6 height 6
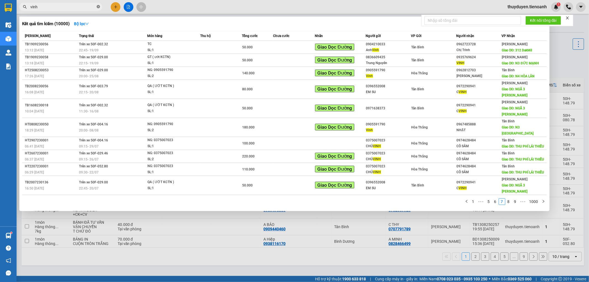
click at [98, 6] on icon "close-circle" at bounding box center [98, 6] width 3 height 3
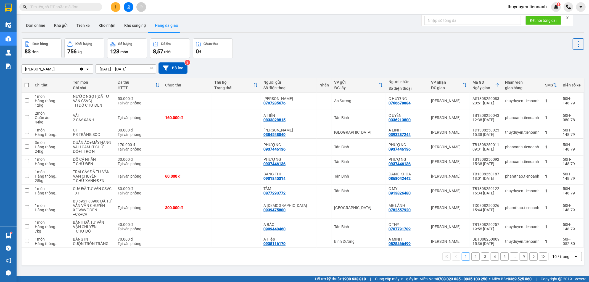
paste input "0947074499"
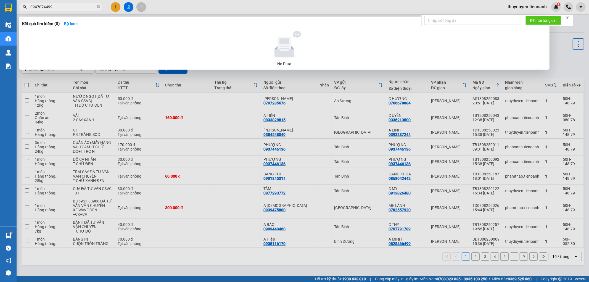
click at [0, 5] on section "Kết quả tìm kiếm ( 0 ) Bộ lọc No Data 0947074499 thuyduyen.tienoanh 1 Điều hành…" at bounding box center [294, 141] width 589 height 282
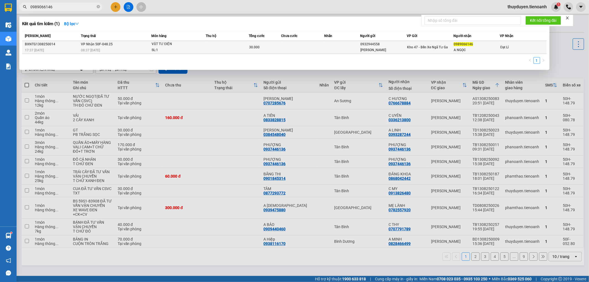
type input "0989066146"
click at [170, 50] on div "SL: 1" at bounding box center [172, 50] width 41 height 6
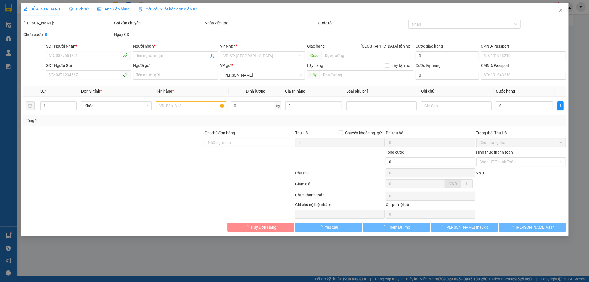
type input "0989066146"
type input "A NGỌC"
type input "0932944558"
type input "[PERSON_NAME]"
type input "30.000"
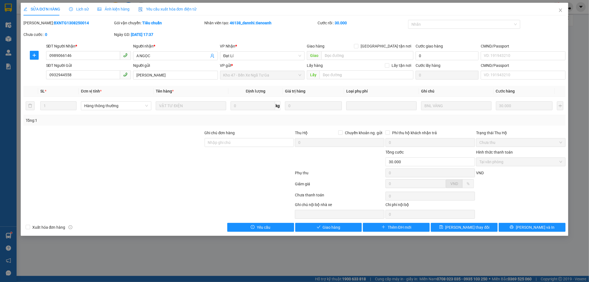
click at [78, 10] on span "Lịch sử" at bounding box center [79, 9] width 20 height 4
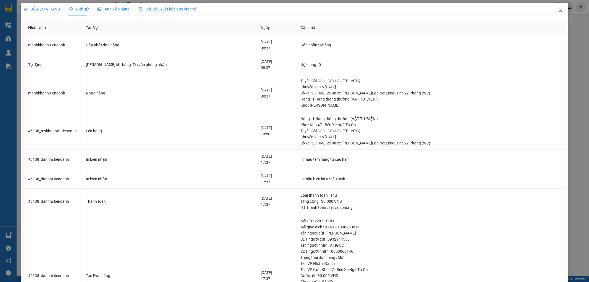
click at [553, 10] on span "Close" at bounding box center [560, 10] width 15 height 15
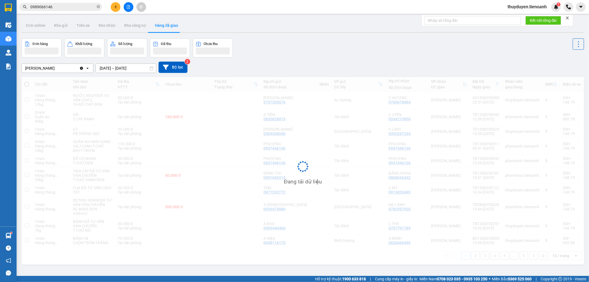
click at [569, 17] on icon "close" at bounding box center [568, 18] width 4 height 4
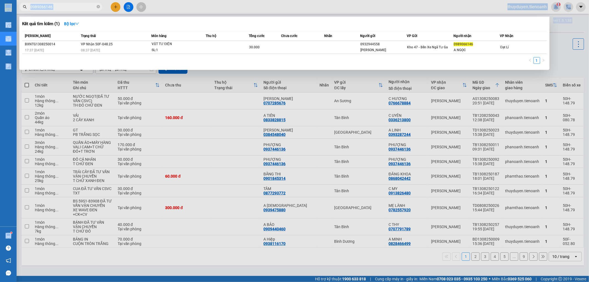
drag, startPoint x: 59, startPoint y: 10, endPoint x: 0, endPoint y: -6, distance: 61.0
click at [0, 0] on html "Kết quả tìm kiếm ( 1 ) Bộ lọc Mã ĐH Trạng thái Món hàng Thu hộ Tổng cước Chưa c…" at bounding box center [294, 141] width 589 height 282
click at [97, 5] on icon "close-circle" at bounding box center [98, 6] width 3 height 3
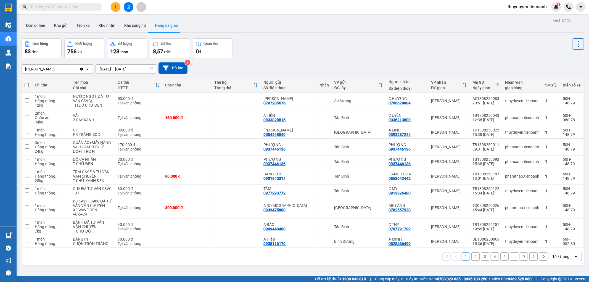
click at [86, 5] on input "text" at bounding box center [62, 7] width 65 height 6
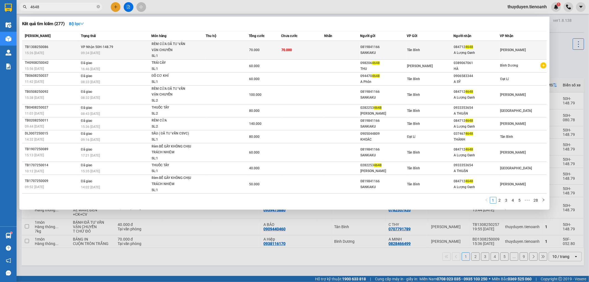
type input "4648"
click at [423, 48] on div "Tân Bình" at bounding box center [430, 50] width 46 height 6
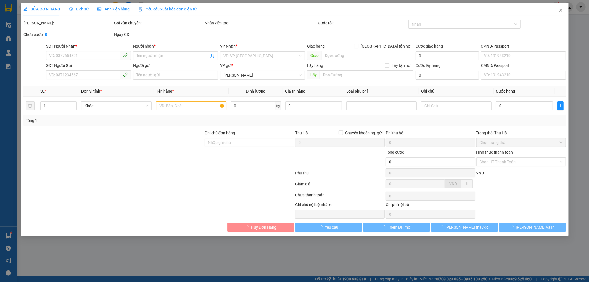
type input "0847124648"
type input "A Lượng Oanh"
type input "0819841166"
type input "SANKAKU"
type input "70.000"
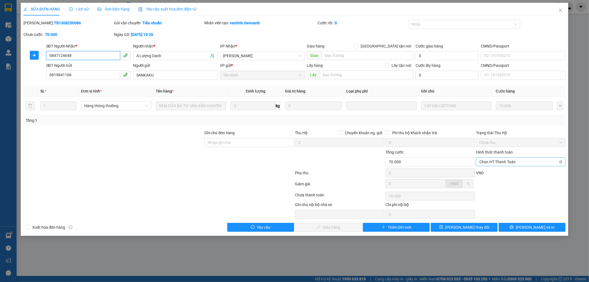
click at [495, 159] on span "Chọn HT Thanh Toán" at bounding box center [520, 162] width 83 height 8
click at [494, 174] on div "Tại văn phòng" at bounding box center [521, 173] width 83 height 6
type input "0"
click at [321, 225] on div "Total Paid Fee 0 Total UnPaid Fee 70.000 Cash Collection Total Fee Mã ĐH: TB130…" at bounding box center [294, 126] width 542 height 212
click at [322, 227] on span "[PERSON_NAME] và Giao hàng" at bounding box center [332, 227] width 53 height 6
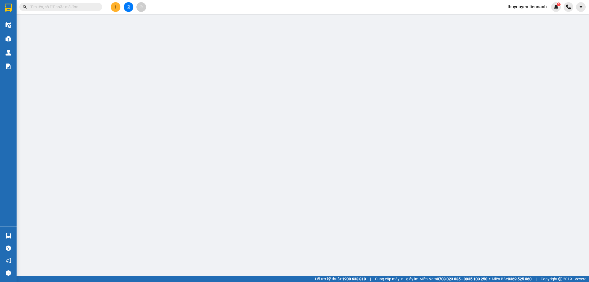
type input "0847124648"
type input "A Lượng Oanh"
type input "0819841166"
type input "SANKAKU"
type input "70.000"
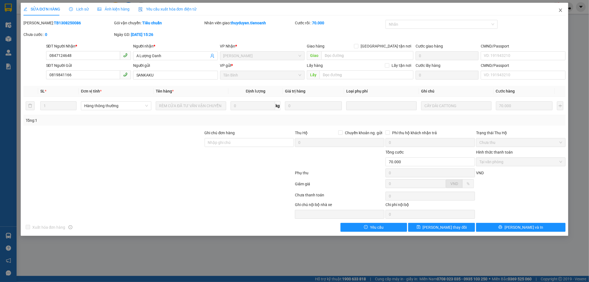
click at [560, 9] on icon "close" at bounding box center [560, 10] width 4 height 4
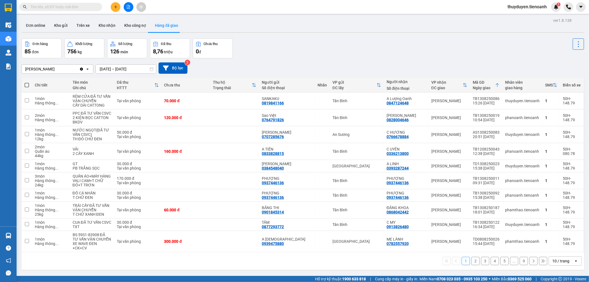
click at [338, 56] on div "Đơn hàng 85 đơn Khối lượng 756 kg Số lượng 126 món Đã thu 8,76 triệu Chưa thu 0…" at bounding box center [303, 48] width 563 height 20
click at [48, 6] on input "text" at bounding box center [62, 7] width 65 height 6
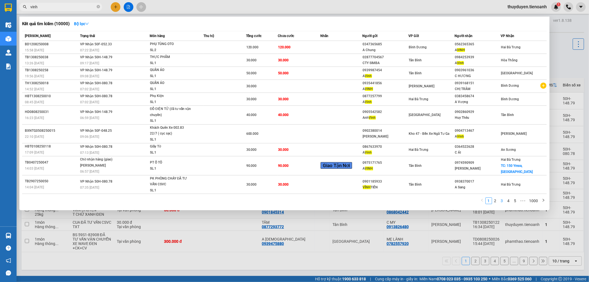
type input "vinh"
click at [504, 203] on link "3" at bounding box center [502, 201] width 6 height 6
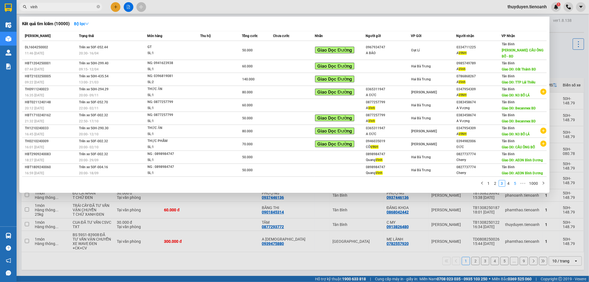
click at [510, 180] on link "4" at bounding box center [509, 183] width 6 height 6
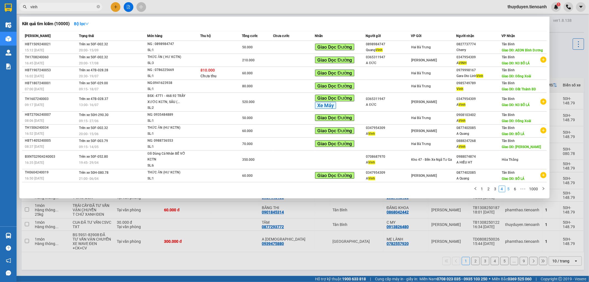
click at [510, 189] on link "5" at bounding box center [509, 189] width 6 height 6
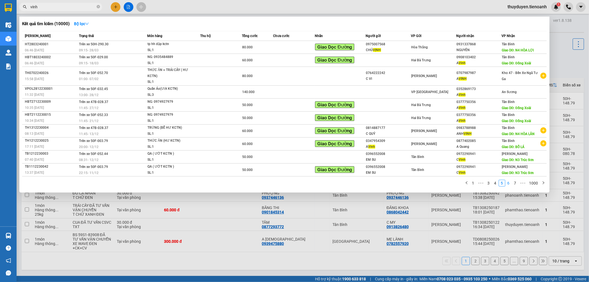
click at [511, 186] on link "6" at bounding box center [509, 183] width 6 height 6
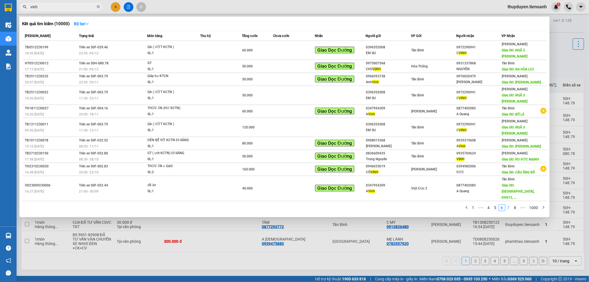
click at [510, 205] on link "7" at bounding box center [509, 208] width 6 height 6
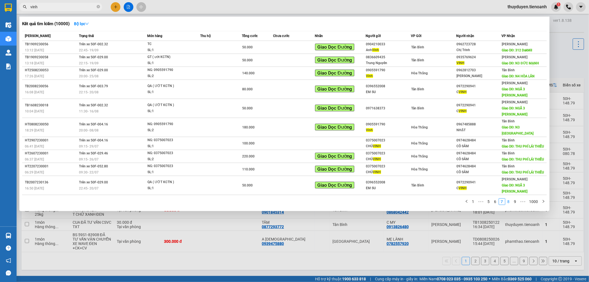
click at [510, 199] on link "8" at bounding box center [509, 202] width 6 height 6
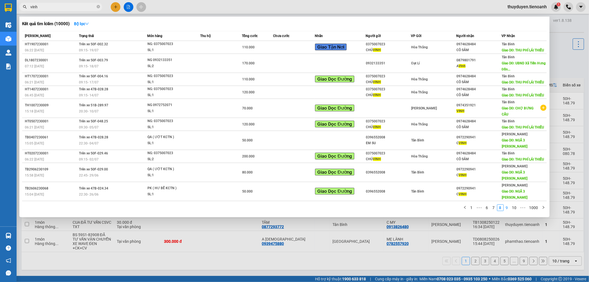
click at [509, 205] on link "9" at bounding box center [507, 208] width 6 height 6
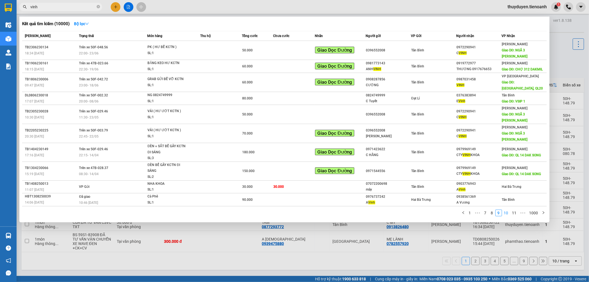
click at [509, 210] on link "10" at bounding box center [506, 213] width 8 height 6
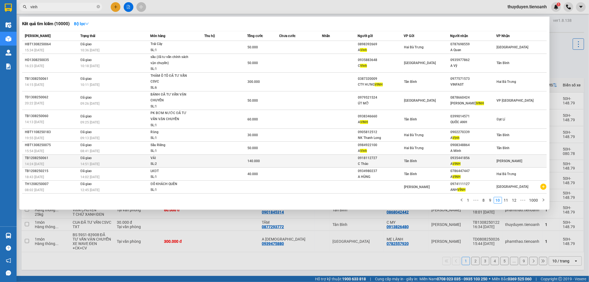
click at [485, 159] on div "0935441856" at bounding box center [473, 158] width 46 height 6
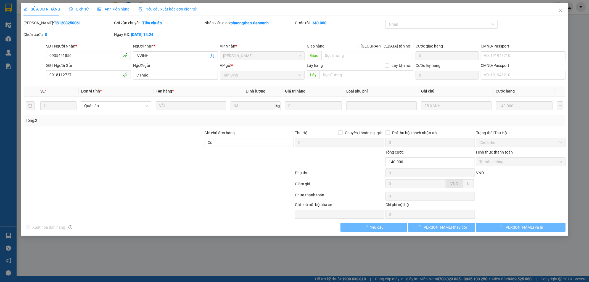
type input "0935441856"
type input "A VINH"
type input "0918112727"
type input "C Thảo"
type input "Có"
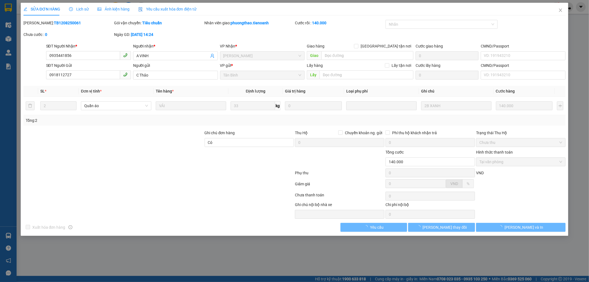
type input "140.000"
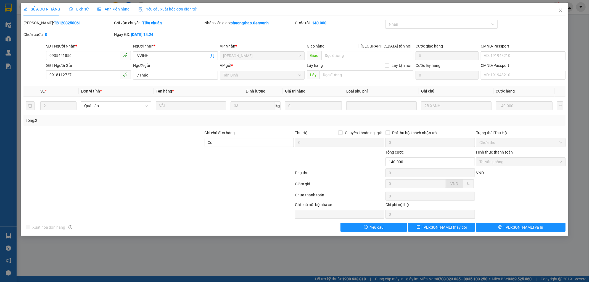
click at [84, 9] on span "Lịch sử" at bounding box center [79, 9] width 20 height 4
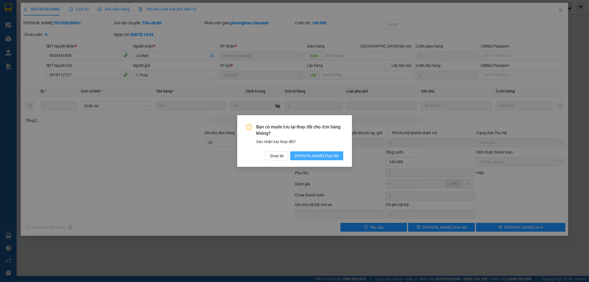
click at [329, 159] on span "[PERSON_NAME] thay đổi" at bounding box center [317, 156] width 44 height 6
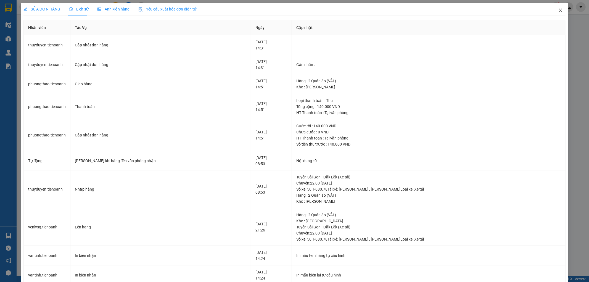
click at [559, 9] on span "Close" at bounding box center [560, 10] width 15 height 15
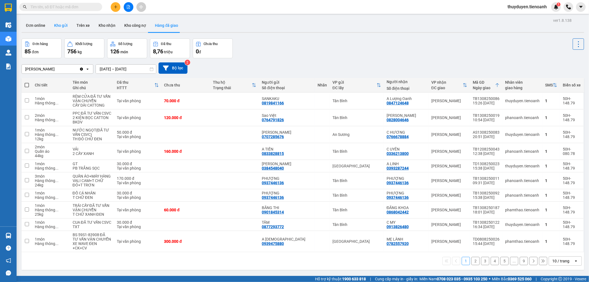
click at [65, 23] on button "Kho gửi" at bounding box center [61, 25] width 22 height 13
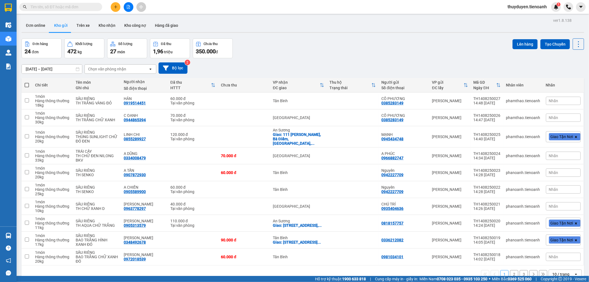
click at [59, 6] on input "text" at bounding box center [62, 7] width 65 height 6
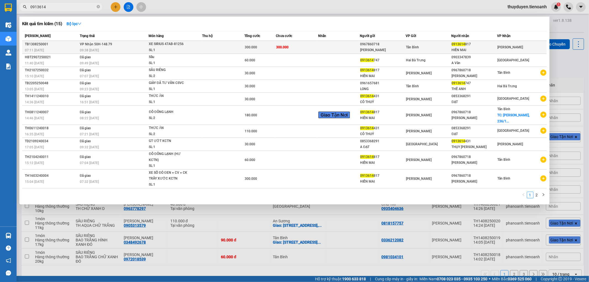
type input "0913614"
click at [202, 48] on span "XE SIRIUS 47AB-81256 SL: 1" at bounding box center [175, 47] width 53 height 12
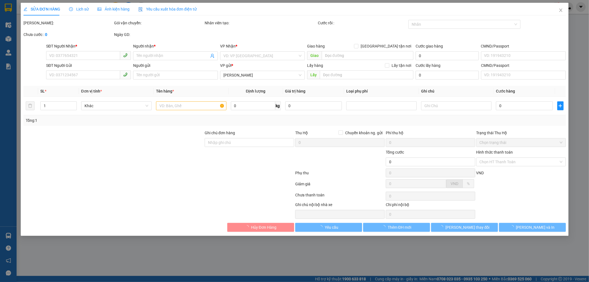
type input "0913614817"
type input "HIỀN MAI"
type input "0967860718"
type input "[PERSON_NAME]"
type input "300.000"
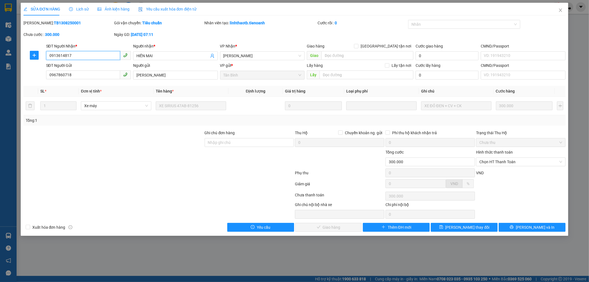
drag, startPoint x: 0, startPoint y: 57, endPoint x: 57, endPoint y: 55, distance: 56.9
click at [0, 57] on div "SỬA ĐƠN HÀNG Lịch sử Ảnh kiện hàng Yêu cầu xuất hóa đơn điện tử Total Paid Fee …" at bounding box center [294, 141] width 589 height 282
click at [496, 162] on span "Chọn HT Thanh Toán" at bounding box center [520, 162] width 83 height 8
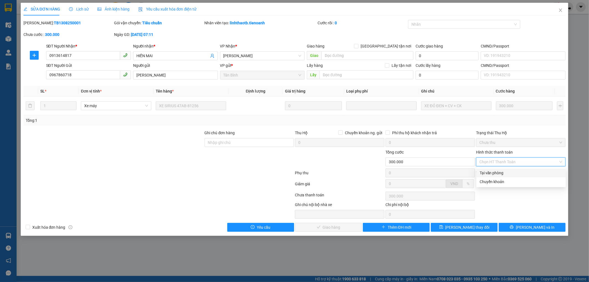
drag, startPoint x: 490, startPoint y: 173, endPoint x: 454, endPoint y: 179, distance: 36.4
click at [489, 171] on div "Tại văn phòng" at bounding box center [521, 173] width 83 height 6
type input "0"
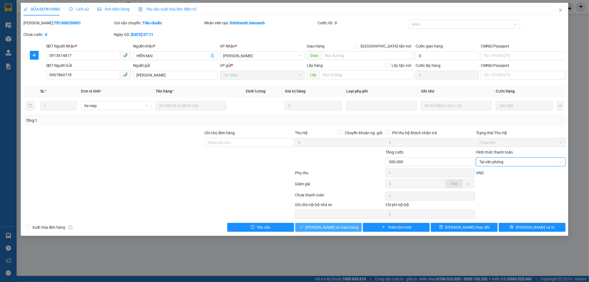
click at [342, 224] on span "[PERSON_NAME] và Giao hàng" at bounding box center [332, 227] width 53 height 6
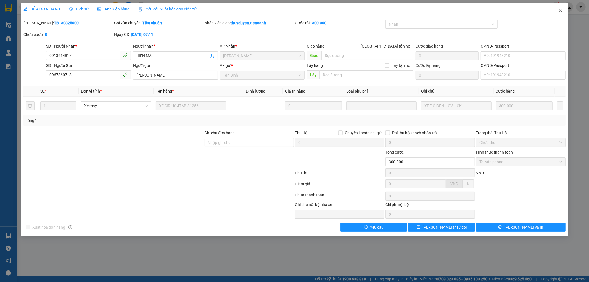
click at [563, 9] on span "Close" at bounding box center [560, 10] width 15 height 15
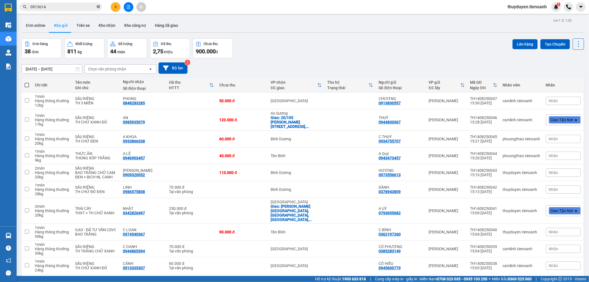
drag, startPoint x: 98, startPoint y: 7, endPoint x: 98, endPoint y: 1, distance: 5.8
click at [98, 7] on icon "close-circle" at bounding box center [98, 6] width 3 height 3
click at [115, 7] on icon "plus" at bounding box center [116, 7] width 4 height 4
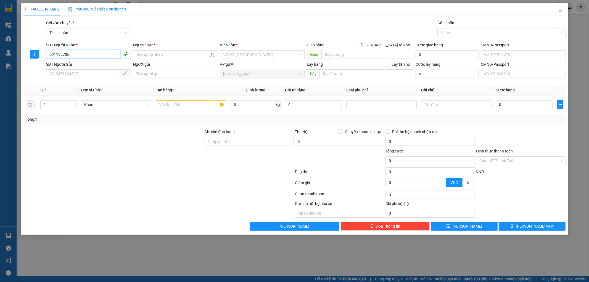
type input "0911697068"
click at [106, 64] on div "0911697068 - TUẤN 0972102379" at bounding box center [88, 66] width 78 height 6
type input "TUẤN 0972102379"
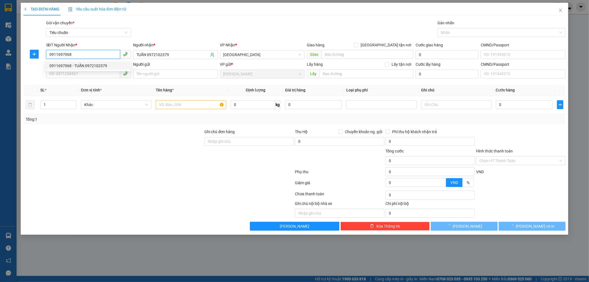
type input "80.000"
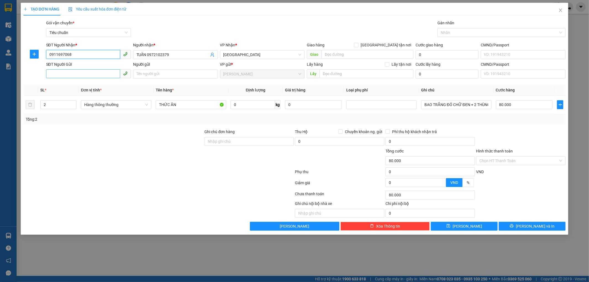
type input "0911697068"
click at [109, 73] on input "SĐT Người Gửi" at bounding box center [83, 73] width 74 height 9
click at [103, 88] on div "0376996076 - CÔ HIỀN" at bounding box center [88, 85] width 85 height 9
type input "0376996076"
type input "CÔ HIỀN"
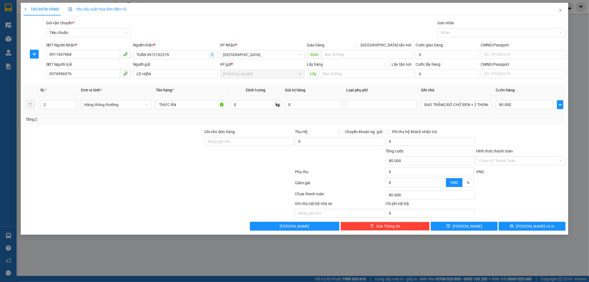
drag, startPoint x: 64, startPoint y: 105, endPoint x: 0, endPoint y: 119, distance: 65.9
click at [0, 119] on div "TẠO ĐƠN HÀNG Yêu cầu xuất hóa đơn điện tử Transit Pickup Surcharge Ids Transit …" at bounding box center [294, 141] width 589 height 282
type input "1"
click at [254, 108] on input "0" at bounding box center [253, 104] width 44 height 9
type input "0"
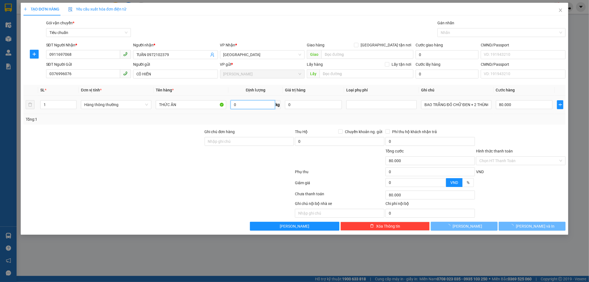
type input "0"
type input "20"
click at [346, 125] on div "Transit Pickup Surcharge Ids Transit Deliver Surcharge Ids Transit Deliver Surc…" at bounding box center [294, 125] width 542 height 211
type input "55.000"
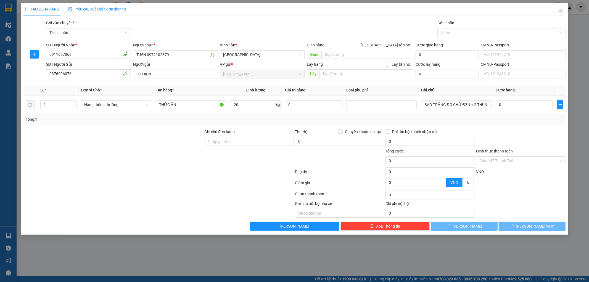
type input "55.000"
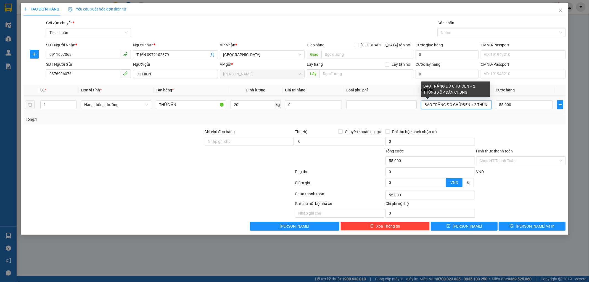
scroll to position [0, 34]
drag, startPoint x: 422, startPoint y: 102, endPoint x: 589, endPoint y: 141, distance: 171.5
click at [589, 141] on div "TẠO ĐƠN HÀNG Yêu cầu xuất hóa đơn điện tử Transit Pickup Surcharge Ids Transit …" at bounding box center [294, 141] width 589 height 282
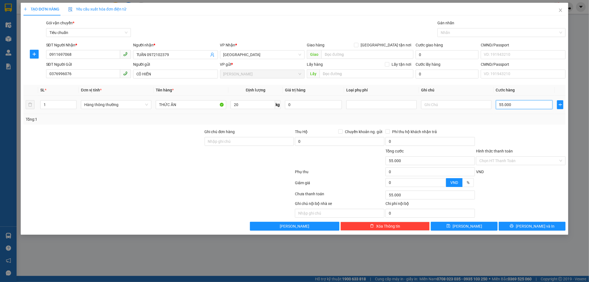
click at [524, 105] on input "55.000" at bounding box center [524, 104] width 57 height 9
type input "6"
type input "60"
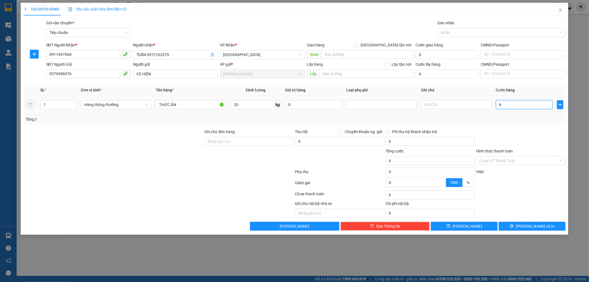
type input "60"
type input "60.000"
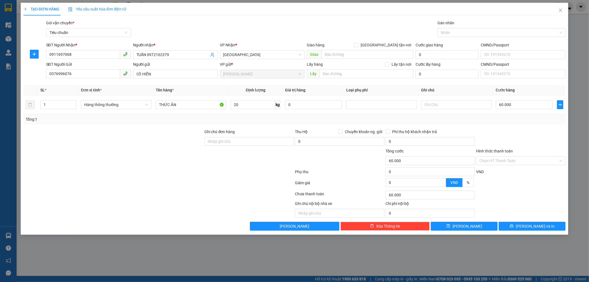
click at [529, 119] on div "Tổng: 1" at bounding box center [295, 119] width 538 height 6
click at [457, 108] on input "text" at bounding box center [456, 104] width 70 height 9
type input "b"
type input "BAO TRẮNG CHỮ ĐỎ"
click at [511, 103] on input "60.000" at bounding box center [524, 104] width 57 height 9
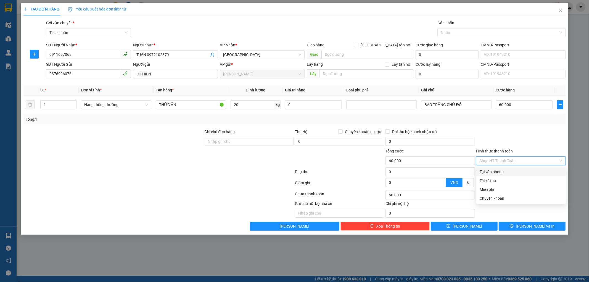
click at [522, 158] on input "Hình thức thanh toán" at bounding box center [518, 161] width 79 height 8
drag, startPoint x: 516, startPoint y: 168, endPoint x: 506, endPoint y: 206, distance: 39.7
click at [515, 168] on div "Tại văn phòng" at bounding box center [520, 171] width 89 height 9
type input "0"
click at [512, 224] on button "[PERSON_NAME] và In" at bounding box center [532, 226] width 67 height 9
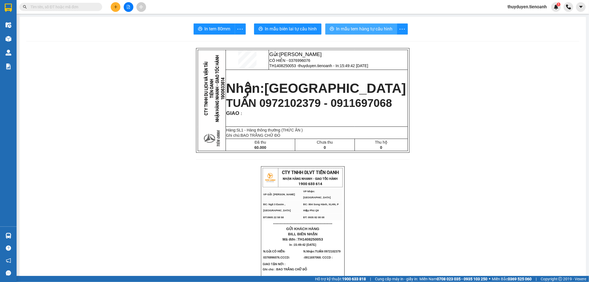
click at [351, 31] on span "In mẫu tem hàng tự cấu hình" at bounding box center [364, 28] width 56 height 7
drag, startPoint x: 285, startPoint y: 20, endPoint x: 284, endPoint y: 26, distance: 6.4
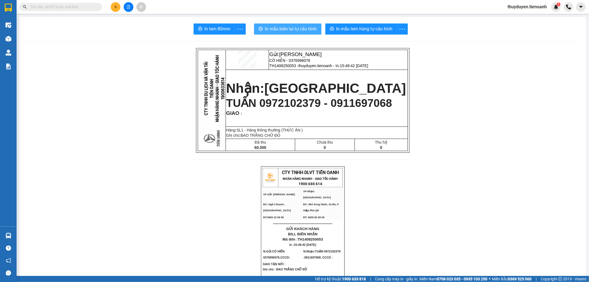
click at [284, 26] on span "In mẫu biên lai tự cấu hình" at bounding box center [291, 28] width 52 height 7
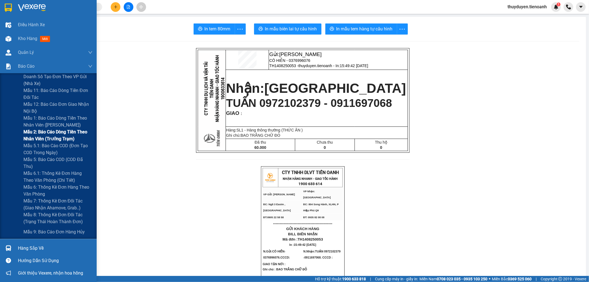
drag, startPoint x: 51, startPoint y: 142, endPoint x: 55, endPoint y: 139, distance: 5.5
click at [55, 139] on div "Doanh số tạo đơn theo VP gửi (nhà xe) Mẫu 11: Báo cáo dòng tiền đơn đối tác Mẫu…" at bounding box center [48, 156] width 97 height 166
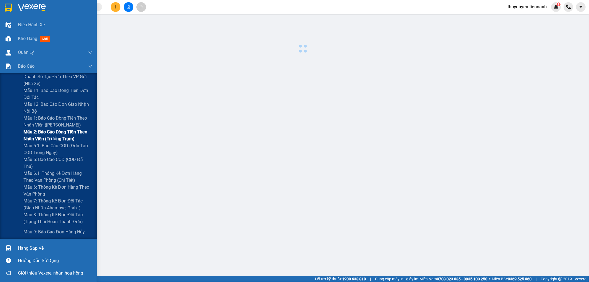
click at [55, 139] on span "Mẫu 2: Báo cáo dòng tiền theo nhân viên (Trưởng Trạm)" at bounding box center [57, 135] width 69 height 14
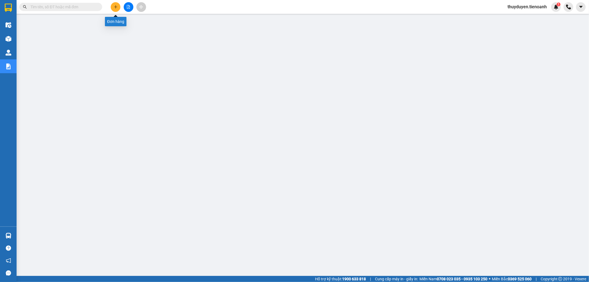
click at [115, 7] on icon "plus" at bounding box center [116, 7] width 4 height 4
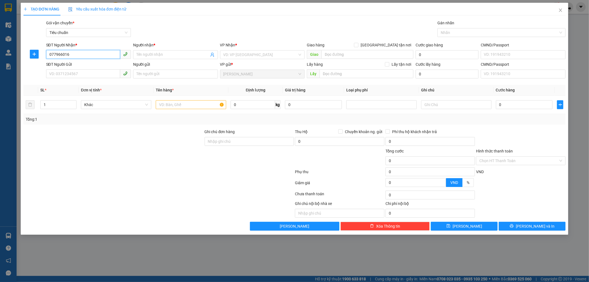
type input "0779660165"
click at [95, 67] on div "0779660165 - MỸ HẠNH" at bounding box center [88, 66] width 78 height 6
type input "MỸ HẠNH"
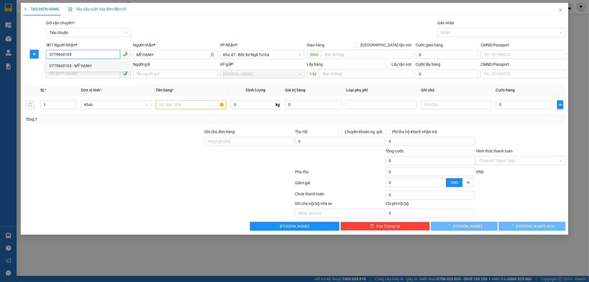
type input "100.000"
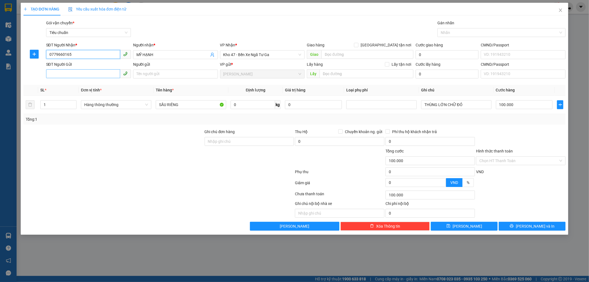
type input "0779660165"
click at [93, 70] on input "SĐT Người Gửi" at bounding box center [83, 73] width 74 height 9
click at [92, 83] on div "0973181263 - [PERSON_NAME]" at bounding box center [88, 85] width 78 height 6
type input "0973181263"
type input "[PERSON_NAME]"
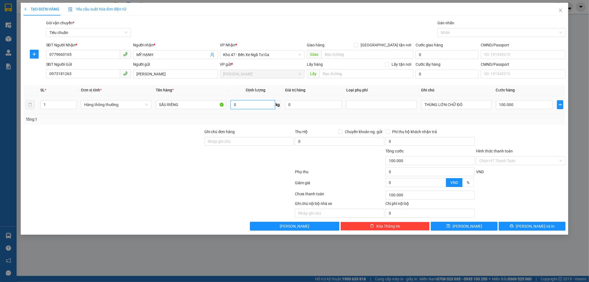
click at [242, 106] on input "0" at bounding box center [253, 104] width 44 height 9
type input "58"
click at [467, 103] on input "THÙNG LỚN CHỮ ĐỎ" at bounding box center [456, 104] width 70 height 9
drag, startPoint x: 467, startPoint y: 103, endPoint x: 438, endPoint y: 106, distance: 28.9
click at [438, 106] on input "THÙNG LỚN CHỮ ĐỎ" at bounding box center [456, 104] width 70 height 9
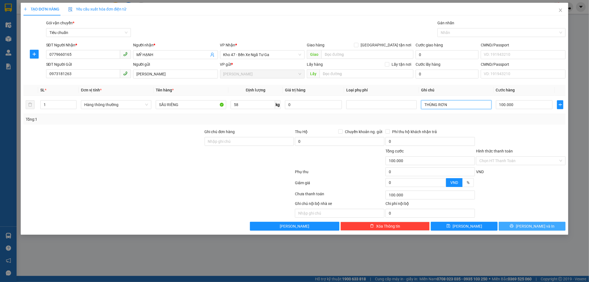
type input "THÙNG RƠN"
click at [515, 223] on button "[PERSON_NAME] và In" at bounding box center [532, 226] width 67 height 9
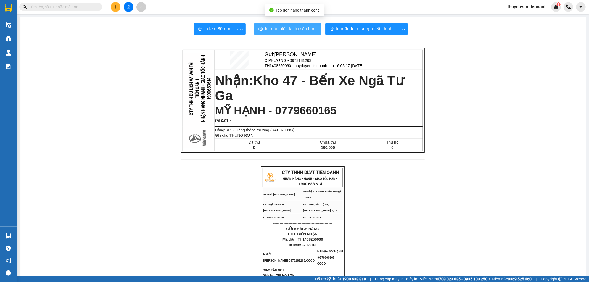
click at [278, 25] on button "In mẫu biên lai tự cấu hình" at bounding box center [287, 28] width 67 height 11
click at [115, 4] on button at bounding box center [116, 7] width 10 height 10
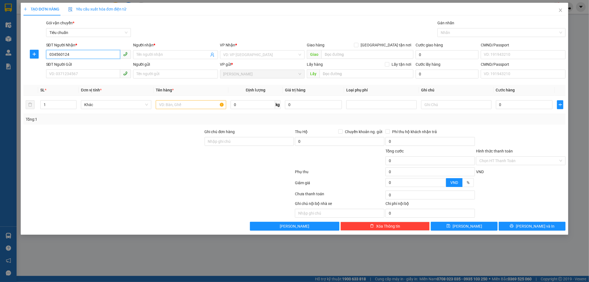
type input "0345601249"
click at [78, 65] on div "0345601249 - CHỊ BÌNH" at bounding box center [88, 66] width 78 height 6
type input "CHỊ BÌNH"
type input "QUỐC XE TẢI 78"
type input "0345601249"
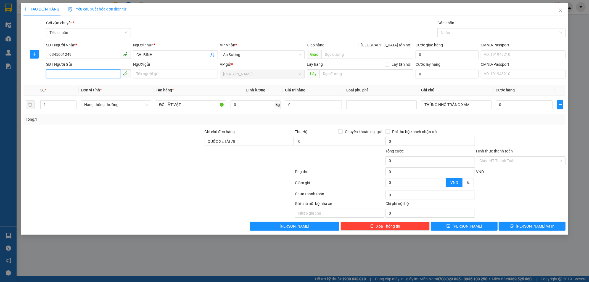
click at [93, 75] on input "SĐT Người Gửi" at bounding box center [83, 73] width 74 height 9
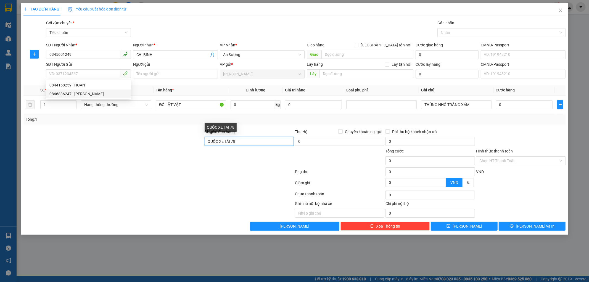
drag, startPoint x: 244, startPoint y: 143, endPoint x: 78, endPoint y: 143, distance: 166.0
click at [89, 143] on div "Ghi chú đơn hàng QUỐC XE TẢI 78 Thu Hộ Chuyển khoản ng. gửi 0 Phí thu hộ khách …" at bounding box center [295, 138] width 544 height 19
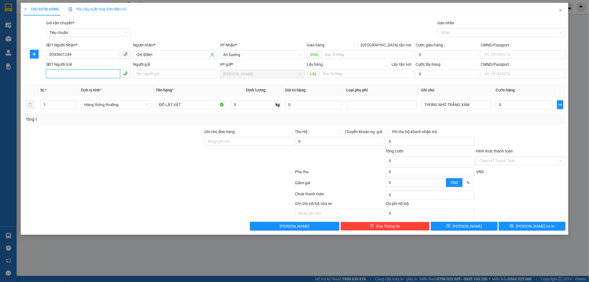
click at [105, 73] on input "SĐT Người Gửi" at bounding box center [83, 73] width 74 height 9
click at [87, 92] on div "0866836247 - [PERSON_NAME]" at bounding box center [88, 94] width 78 height 6
type input "0866836247"
type input "[PERSON_NAME]"
type input "30.000"
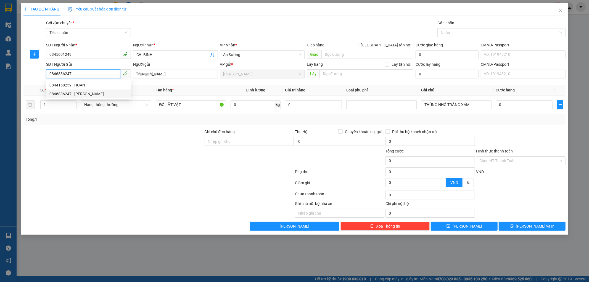
type input "30.000"
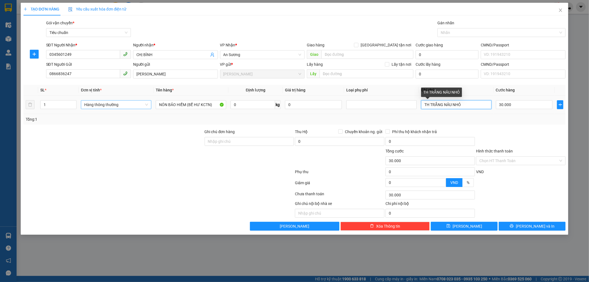
drag, startPoint x: 465, startPoint y: 106, endPoint x: 134, endPoint y: 107, distance: 330.6
click at [193, 107] on tr "1 Hàng thông thường NÓN BẢO HIỂM (BỂ HƯ KCTN) 0 kg 0 TH TRẮNG NÂU NHỎ 30.000" at bounding box center [294, 105] width 542 height 19
type input "b"
type input "BỌC NILONG TRẮNG"
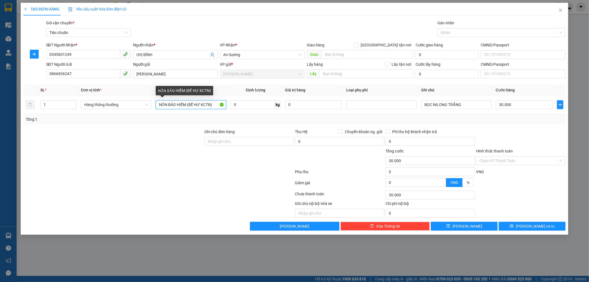
drag, startPoint x: 213, startPoint y: 104, endPoint x: 0, endPoint y: 94, distance: 213.7
click at [0, 99] on div "TẠO ĐƠN HÀNG Yêu cầu xuất hóa đơn điện tử Transit Pickup Surcharge Ids Transit …" at bounding box center [294, 141] width 589 height 282
type input "A"
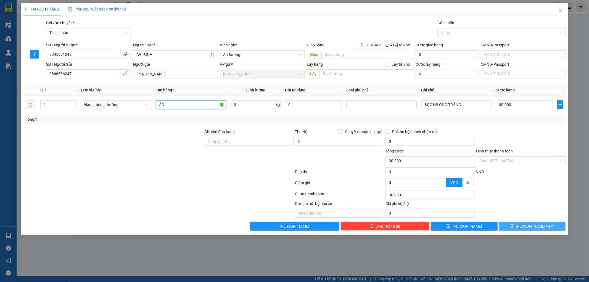
type input "ÁO"
click at [540, 225] on span "[PERSON_NAME] và In" at bounding box center [535, 226] width 39 height 6
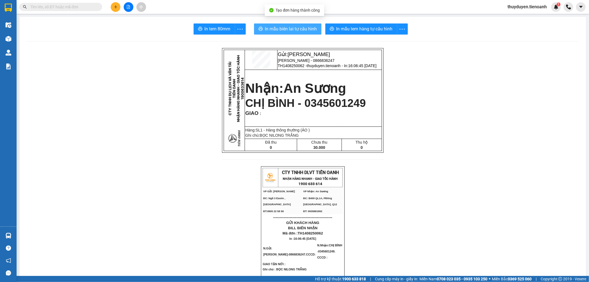
click at [297, 29] on span "In mẫu biên lai tự cấu hình" at bounding box center [291, 28] width 52 height 7
click at [83, 8] on input "text" at bounding box center [62, 7] width 65 height 6
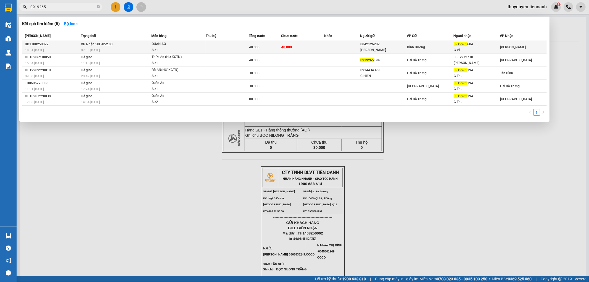
type input "0919265"
click at [473, 43] on div "0919265 604" at bounding box center [477, 44] width 46 height 6
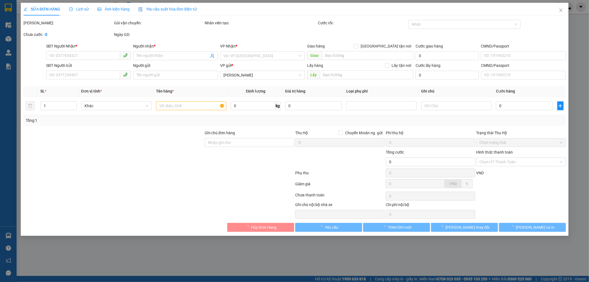
type input "0919265604"
type input "C Vi"
type input "0842126202"
type input "[PERSON_NAME]"
type input "40.000"
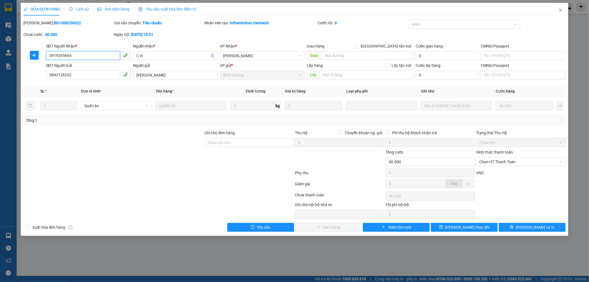
click at [0, 57] on div "SỬA ĐƠN HÀNG Lịch sử Ảnh kiện hàng Yêu cầu xuất hóa đơn điện tử Total Paid Fee …" at bounding box center [294, 141] width 589 height 282
click at [494, 159] on span "Chọn HT Thanh Toán" at bounding box center [520, 162] width 83 height 8
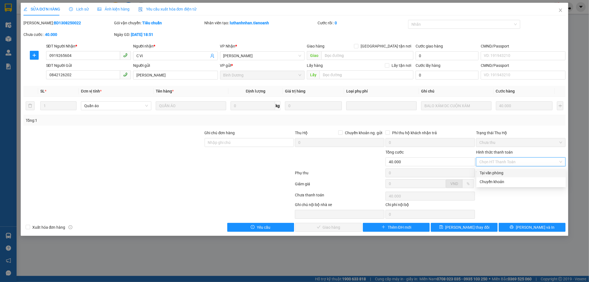
click at [491, 172] on div "Tại văn phòng" at bounding box center [521, 173] width 83 height 6
type input "0"
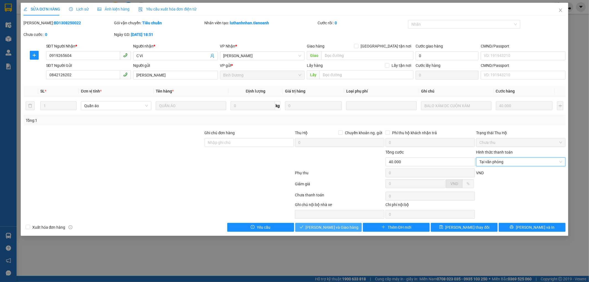
click at [355, 226] on button "[PERSON_NAME] và Giao hàng" at bounding box center [328, 227] width 67 height 9
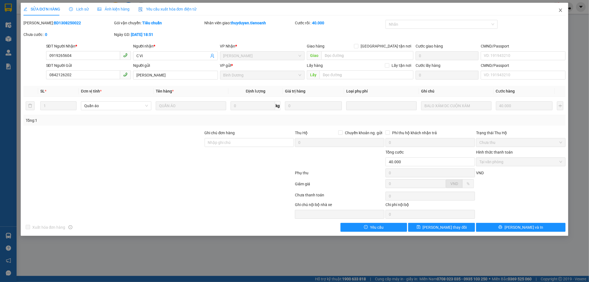
click at [562, 10] on icon "close" at bounding box center [560, 10] width 4 height 4
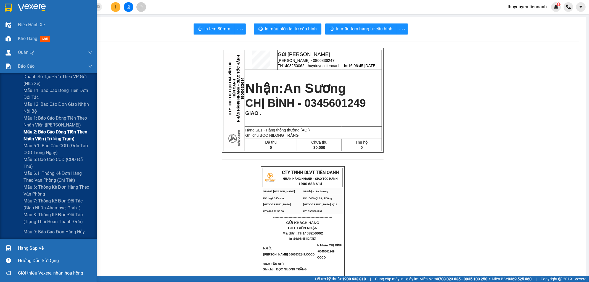
click at [43, 141] on span "Mẫu 2: Báo cáo dòng tiền theo nhân viên (Trưởng Trạm)" at bounding box center [57, 135] width 69 height 14
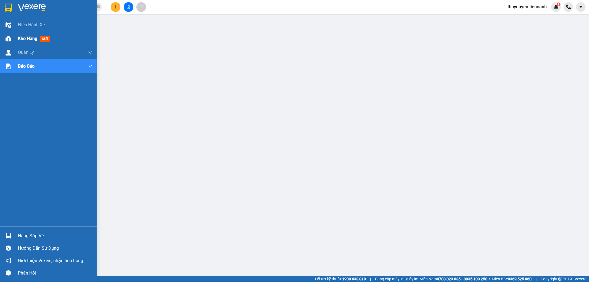
click at [20, 39] on span "Kho hàng" at bounding box center [27, 38] width 19 height 5
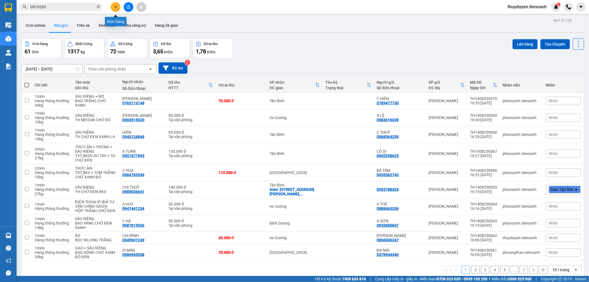
click at [113, 6] on button at bounding box center [116, 7] width 10 height 10
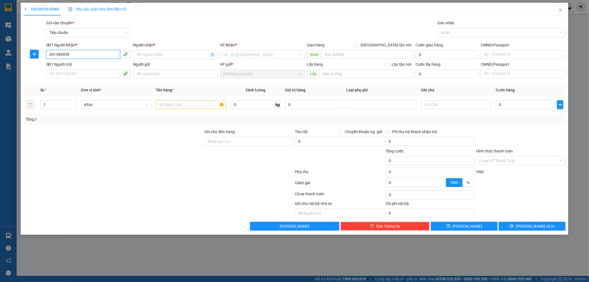
type input "0913890590"
click at [79, 64] on div "0913890590 - [PERSON_NAME]" at bounding box center [88, 66] width 78 height 6
type input "[PERSON_NAME]"
type input "60.000"
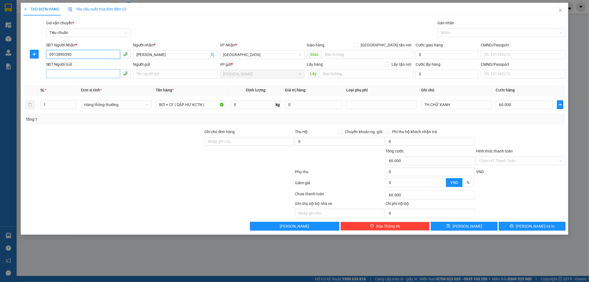
type input "0913890590"
click at [85, 75] on input "SĐT Người Gửi" at bounding box center [83, 73] width 74 height 9
click at [88, 93] on div "0946183747 - [PERSON_NAME]" at bounding box center [88, 94] width 78 height 6
type input "0946183747"
type input "CHÚ MINH"
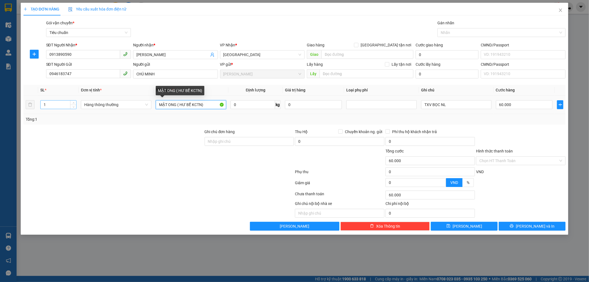
drag, startPoint x: 207, startPoint y: 103, endPoint x: 68, endPoint y: 109, distance: 139.3
click at [68, 109] on tr "1 Hàng thông thường MẬT ONG ( HƯ BỂ KCTN) 0 kg 0 TXV BỌC NL 60.000" at bounding box center [294, 105] width 542 height 19
type input "GIẤY TỜ"
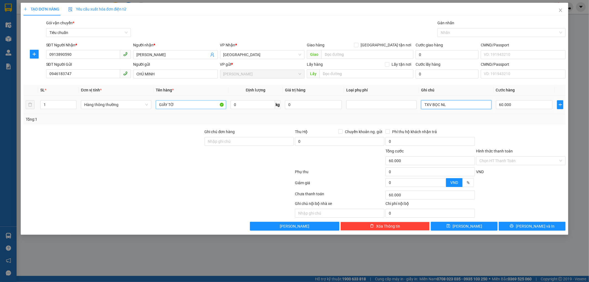
drag, startPoint x: 463, startPoint y: 104, endPoint x: 225, endPoint y: 108, distance: 238.4
click at [284, 108] on tr "1 Hàng thông thường GIẤY TỜ 0 kg 0 TXV BỌC NL 60.000" at bounding box center [294, 105] width 542 height 19
type input "PB TRẮNG"
click at [528, 105] on input "60.000" at bounding box center [524, 104] width 57 height 9
type input "3"
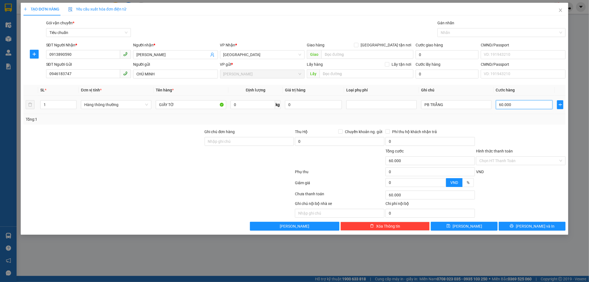
type input "3"
type input "30"
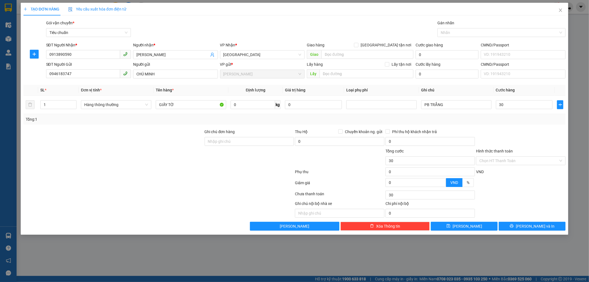
type input "30.000"
click at [530, 139] on div at bounding box center [521, 138] width 91 height 19
click at [534, 163] on input "Hình thức thanh toán" at bounding box center [518, 161] width 79 height 8
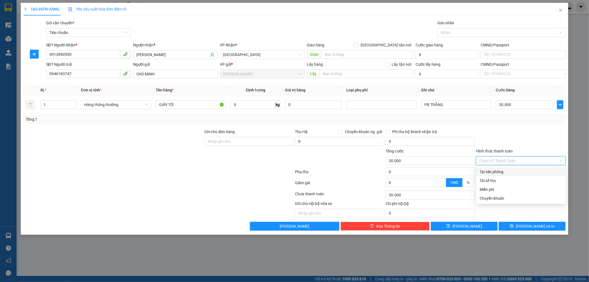
click at [531, 171] on div "Tại văn phòng" at bounding box center [521, 172] width 83 height 6
type input "0"
click at [526, 231] on div "TẠO ĐƠN HÀNG Yêu cầu xuất hóa đơn điện tử Transit Pickup Surcharge Ids Transit …" at bounding box center [295, 119] width 548 height 232
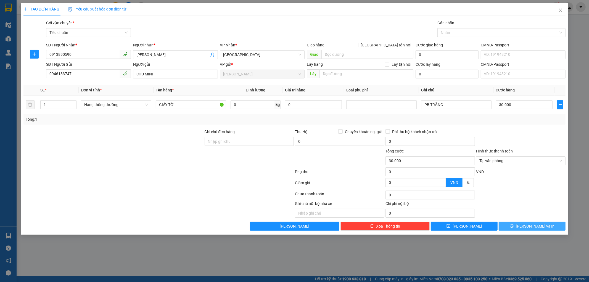
click at [514, 226] on icon "printer" at bounding box center [512, 226] width 4 height 4
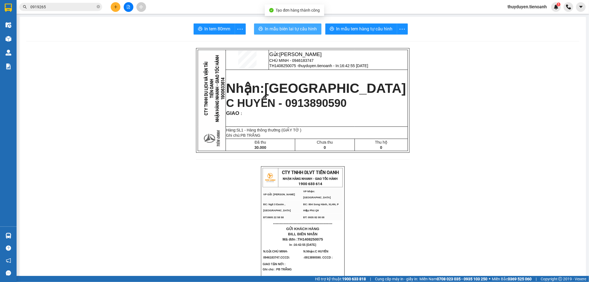
click at [306, 25] on button "In mẫu biên lai tự cấu hình" at bounding box center [287, 28] width 67 height 11
click at [117, 5] on icon "plus" at bounding box center [116, 7] width 4 height 4
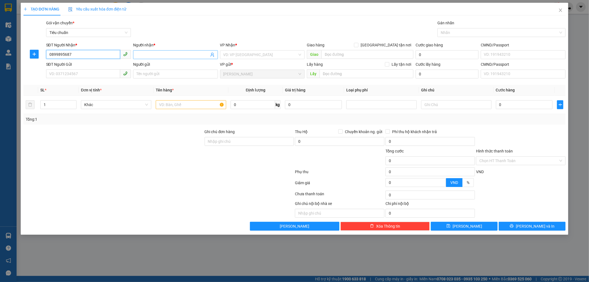
type input "0899895687"
click at [148, 53] on input "Người nhận *" at bounding box center [172, 55] width 73 height 6
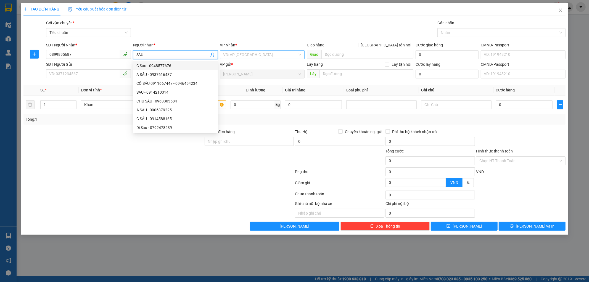
type input "SÁU"
click at [259, 54] on input "search" at bounding box center [260, 55] width 74 height 8
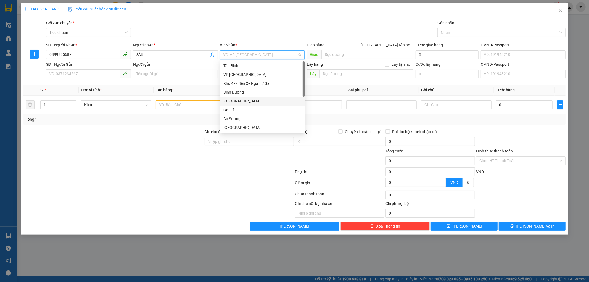
drag, startPoint x: 242, startPoint y: 100, endPoint x: 93, endPoint y: 103, distance: 149.2
click at [239, 100] on div "[GEOGRAPHIC_DATA]" at bounding box center [262, 101] width 78 height 6
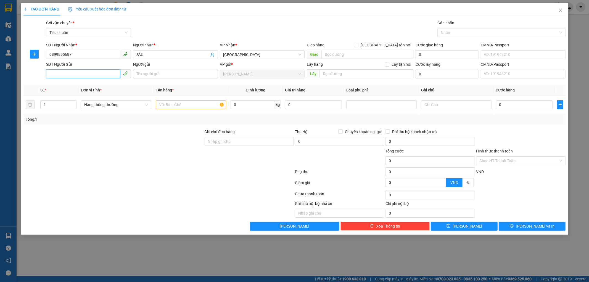
click at [79, 73] on input "SĐT Người Gửi" at bounding box center [83, 73] width 74 height 9
type input "0933928594"
drag, startPoint x: 94, startPoint y: 88, endPoint x: 96, endPoint y: 84, distance: 3.7
click at [96, 84] on div "0933928594 - C NGA" at bounding box center [88, 85] width 78 height 6
type input "C NGA"
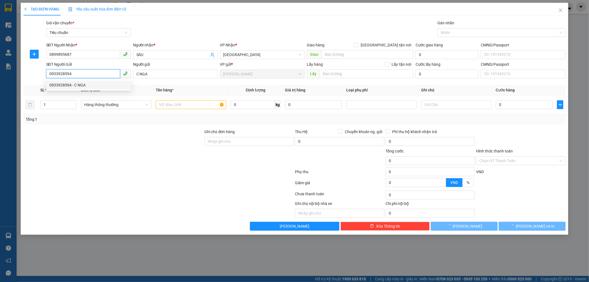
type input "40.000"
type input "0933928594"
click at [96, 84] on div "Transit Pickup Surcharge Ids Transit Deliver Surcharge Ids Transit Deliver Surc…" at bounding box center [294, 125] width 542 height 211
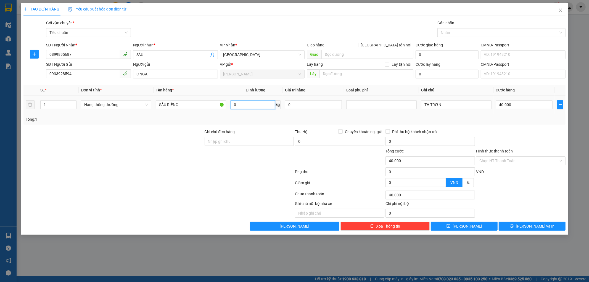
click at [266, 100] on input "0" at bounding box center [253, 104] width 44 height 9
type input "9"
drag, startPoint x: 452, startPoint y: 104, endPoint x: 430, endPoint y: 103, distance: 21.9
click at [430, 103] on input "TH TRƠN" at bounding box center [456, 104] width 70 height 9
drag, startPoint x: 447, startPoint y: 108, endPoint x: 431, endPoint y: 93, distance: 21.9
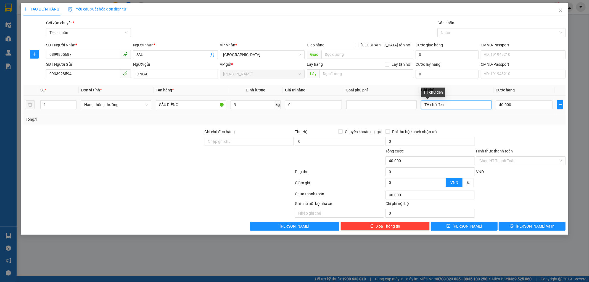
click at [431, 93] on div "Transit Pickup Surcharge Ids Transit Deliver Surcharge Ids Transit Deliver Surc…" at bounding box center [294, 125] width 542 height 211
click at [522, 107] on input "40.000" at bounding box center [524, 104] width 57 height 9
drag, startPoint x: 468, startPoint y: 107, endPoint x: 440, endPoint y: 104, distance: 27.8
click at [440, 104] on input "TH CHỮ ĐEN" at bounding box center [456, 104] width 70 height 9
type input "TH CHỮ XANH ĐỎ"
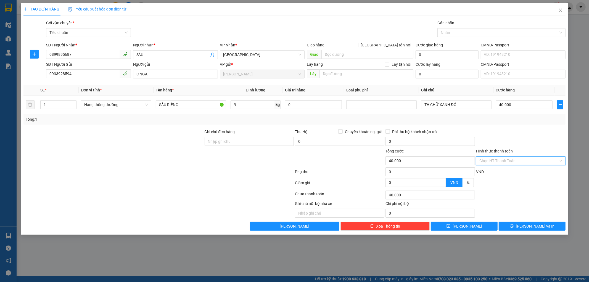
click at [511, 159] on input "Hình thức thanh toán" at bounding box center [518, 161] width 79 height 8
drag, startPoint x: 505, startPoint y: 170, endPoint x: 505, endPoint y: 173, distance: 3.4
click at [505, 170] on div "Tại văn phòng" at bounding box center [521, 172] width 83 height 6
type input "0"
click at [510, 228] on button "[PERSON_NAME] và In" at bounding box center [532, 226] width 67 height 9
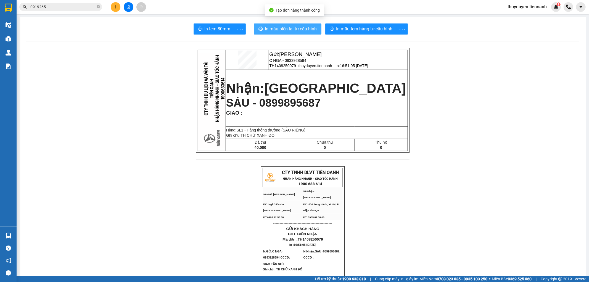
click at [295, 28] on span "In mẫu biên lai tự cấu hình" at bounding box center [291, 28] width 52 height 7
click at [99, 6] on icon "close-circle" at bounding box center [98, 6] width 3 height 3
paste input "0979136175"
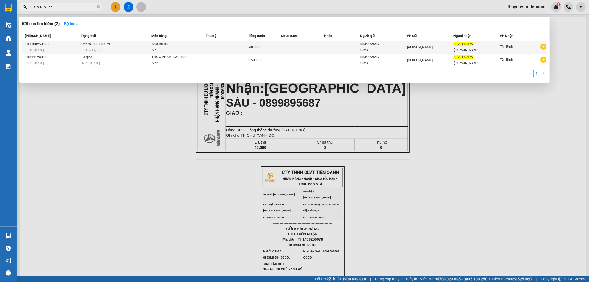
type input "0979136175"
click at [441, 48] on div "[PERSON_NAME]" at bounding box center [430, 47] width 46 height 6
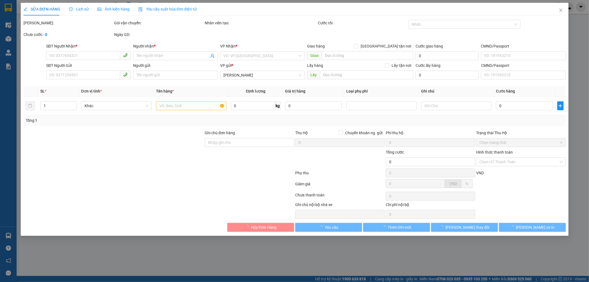
type input "0979136175"
type input "[PERSON_NAME]"
type input "0845159202"
type input "C MAI"
type input "40.000"
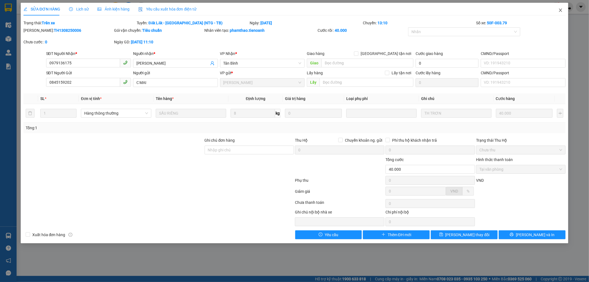
drag, startPoint x: 561, startPoint y: 9, endPoint x: 554, endPoint y: 1, distance: 10.8
click at [557, 6] on span "Close" at bounding box center [560, 10] width 15 height 15
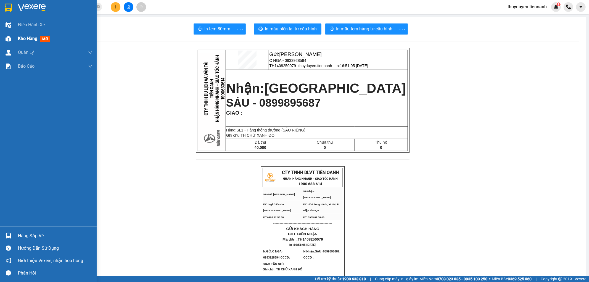
click at [34, 37] on div "Kho hàng mới" at bounding box center [35, 38] width 35 height 7
click at [33, 37] on span "Kho hàng" at bounding box center [27, 38] width 19 height 5
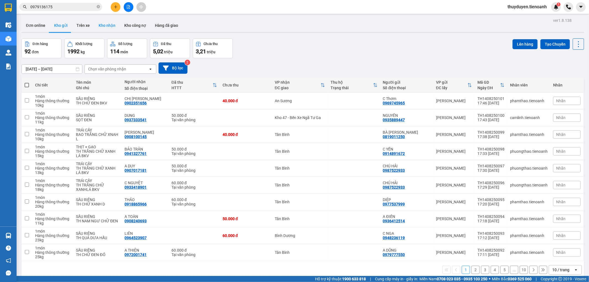
click at [117, 25] on button "Kho nhận" at bounding box center [107, 25] width 26 height 13
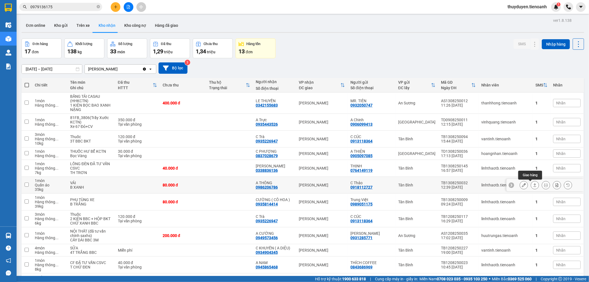
click at [533, 184] on icon at bounding box center [535, 185] width 4 height 4
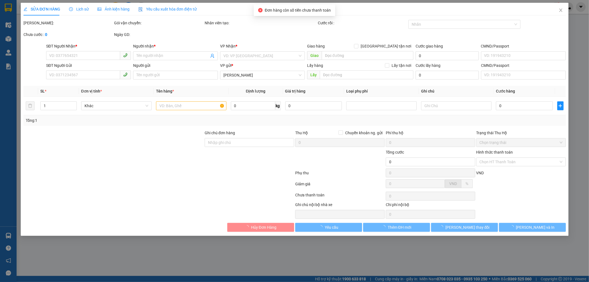
type input "0986206786"
type input "A THÔNG"
type input "0918112727"
type input "C Thảo"
type input "80.000"
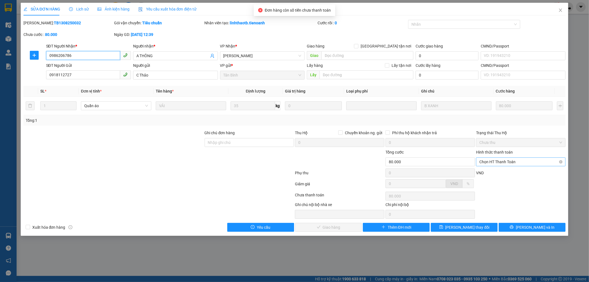
click at [494, 159] on span "Chọn HT Thanh Toán" at bounding box center [520, 162] width 83 height 8
click at [493, 172] on div "Tại văn phòng" at bounding box center [521, 173] width 83 height 6
type input "0"
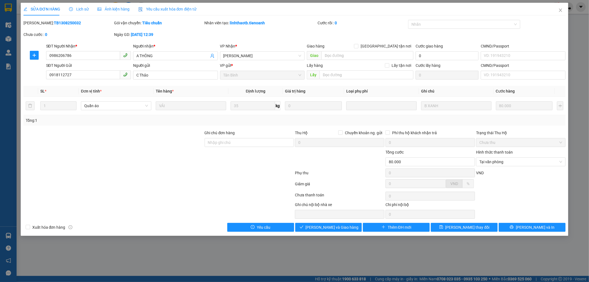
click at [307, 222] on div "Total Paid Fee 0 Total UnPaid Fee 80.000 Cash Collection Total Fee Mã ĐH: TB130…" at bounding box center [294, 126] width 542 height 212
click at [307, 225] on button "[PERSON_NAME] và Giao hàng" at bounding box center [328, 227] width 67 height 9
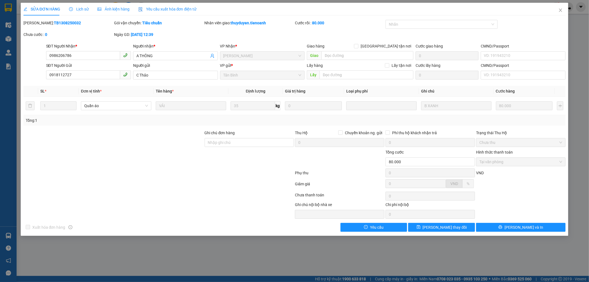
drag, startPoint x: 9, startPoint y: 65, endPoint x: 15, endPoint y: 65, distance: 5.8
click at [9, 65] on div "SỬA ĐƠN HÀNG Lịch sử Ảnh kiện hàng Yêu cầu xuất hóa đơn điện tử Total Paid Fee …" at bounding box center [294, 141] width 589 height 282
click at [559, 10] on icon "close" at bounding box center [560, 10] width 4 height 4
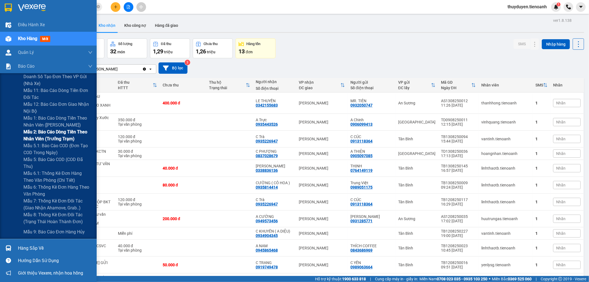
click at [57, 131] on span "Mẫu 2: Báo cáo dòng tiền theo nhân viên (Trưởng Trạm)" at bounding box center [57, 135] width 69 height 14
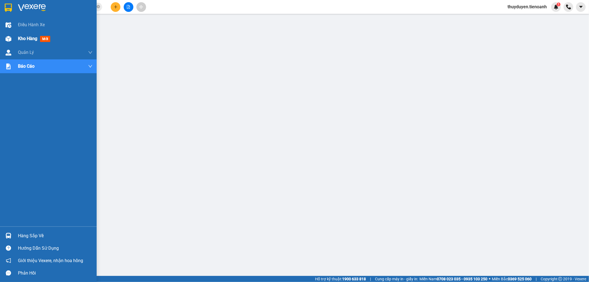
click at [24, 36] on span "Kho hàng" at bounding box center [27, 38] width 19 height 5
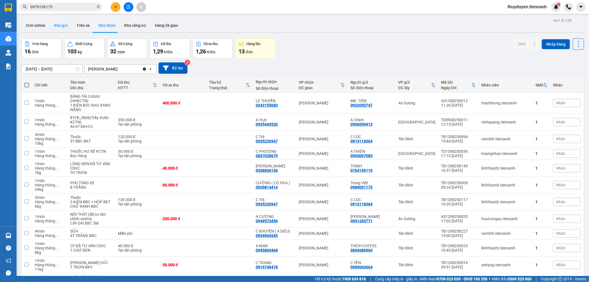
click at [54, 26] on button "Kho gửi" at bounding box center [61, 25] width 22 height 13
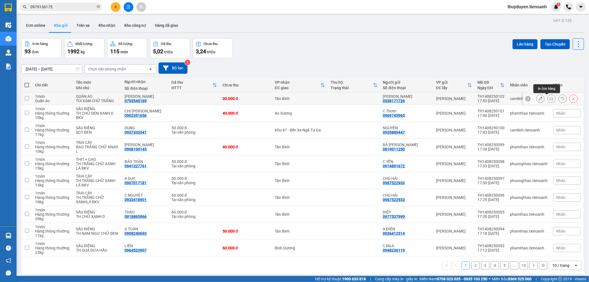
click at [550, 99] on icon at bounding box center [552, 99] width 4 height 4
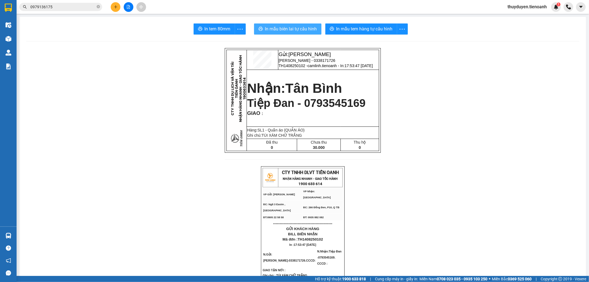
click at [300, 32] on span "In mẫu biên lai tự cấu hình" at bounding box center [291, 28] width 52 height 7
